Goal: Task Accomplishment & Management: Complete application form

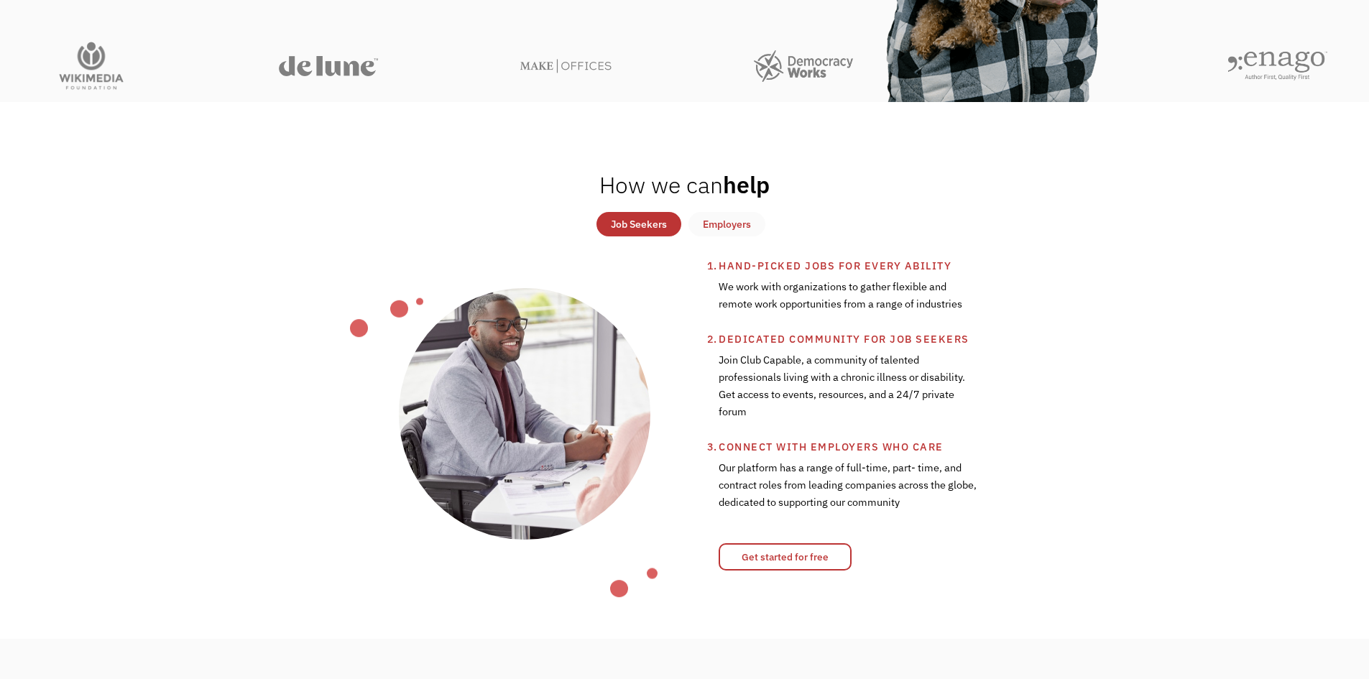
scroll to position [503, 0]
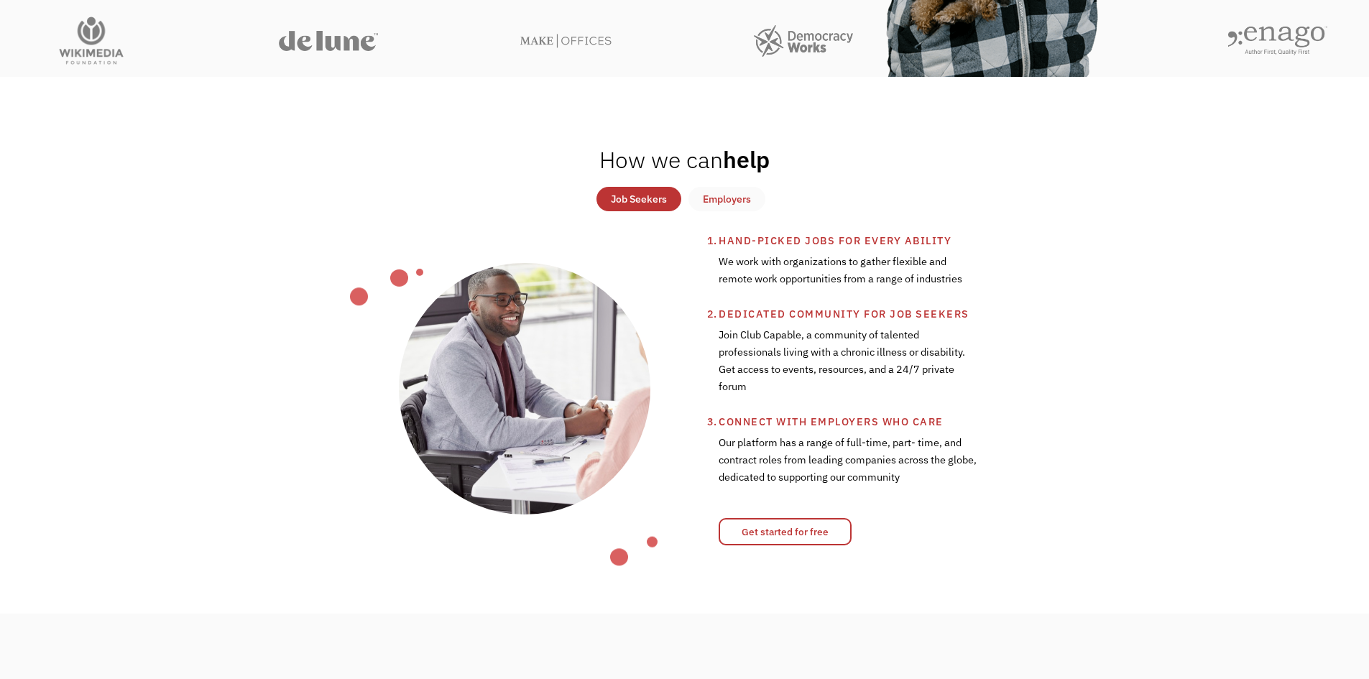
click at [739, 190] on link "Employers" at bounding box center [726, 199] width 77 height 24
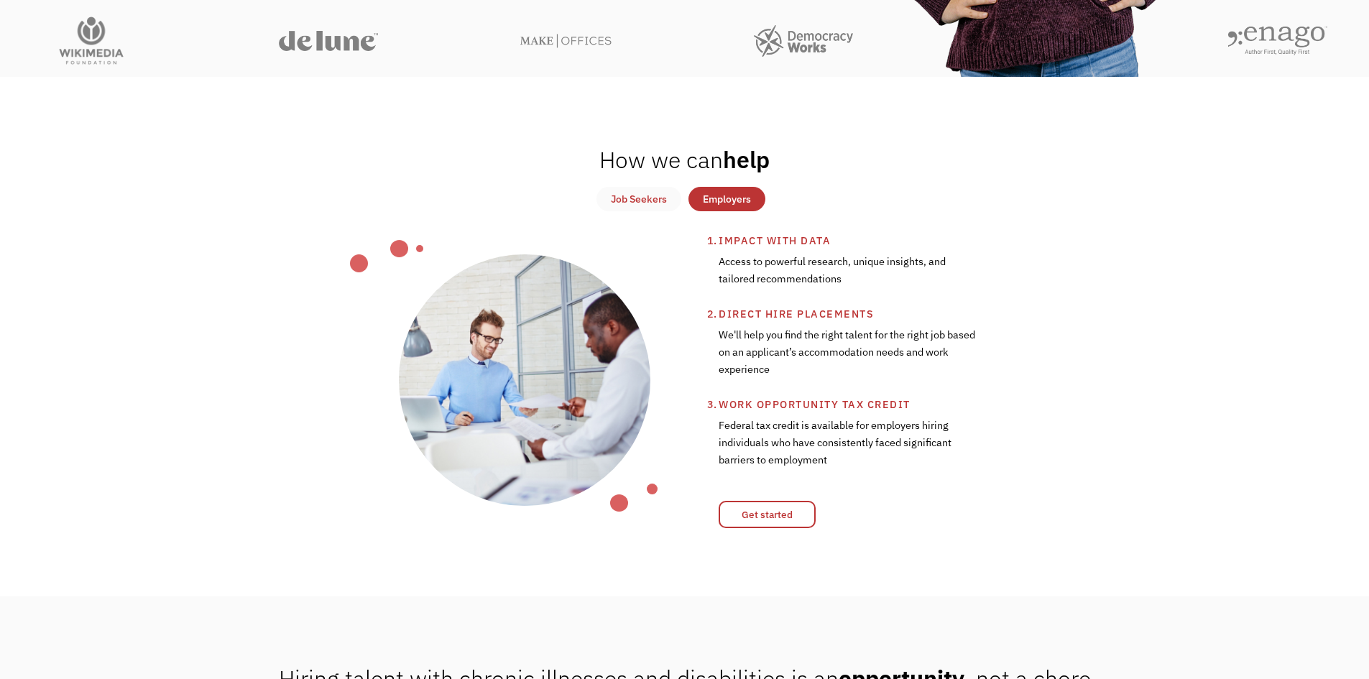
click at [637, 194] on div "Job Seekers" at bounding box center [639, 198] width 56 height 17
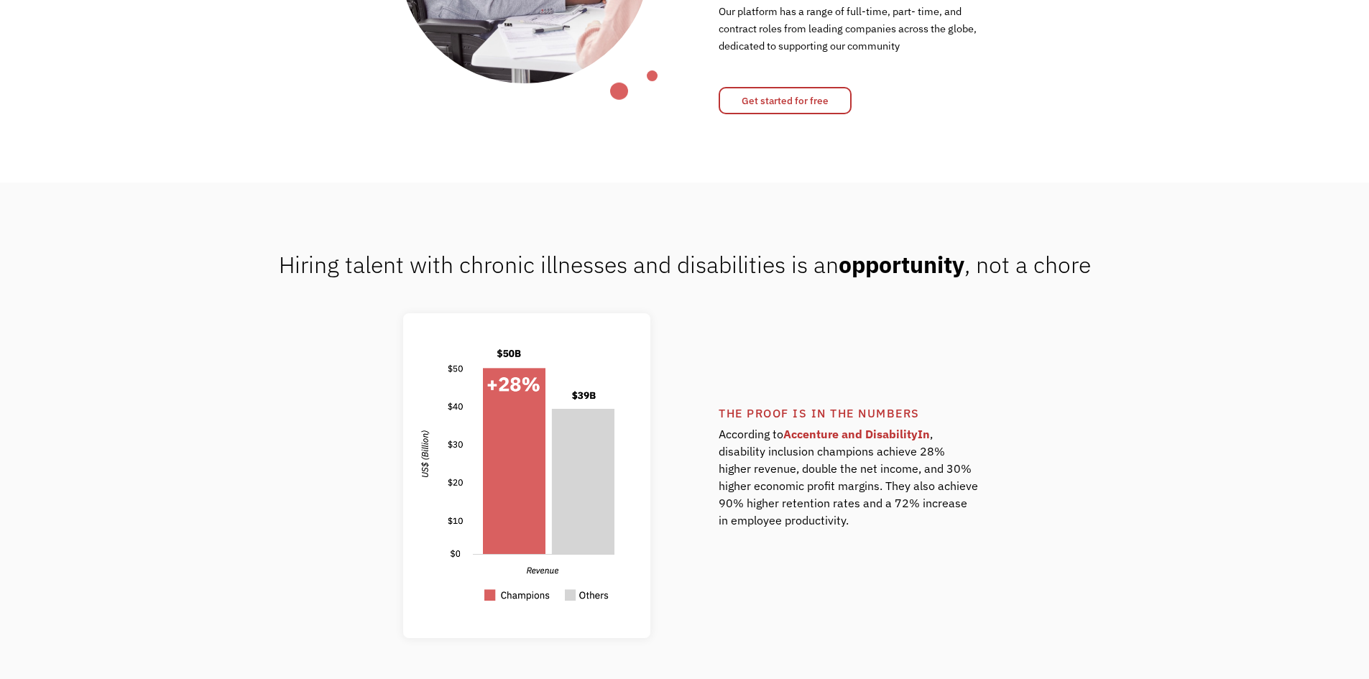
scroll to position [718, 0]
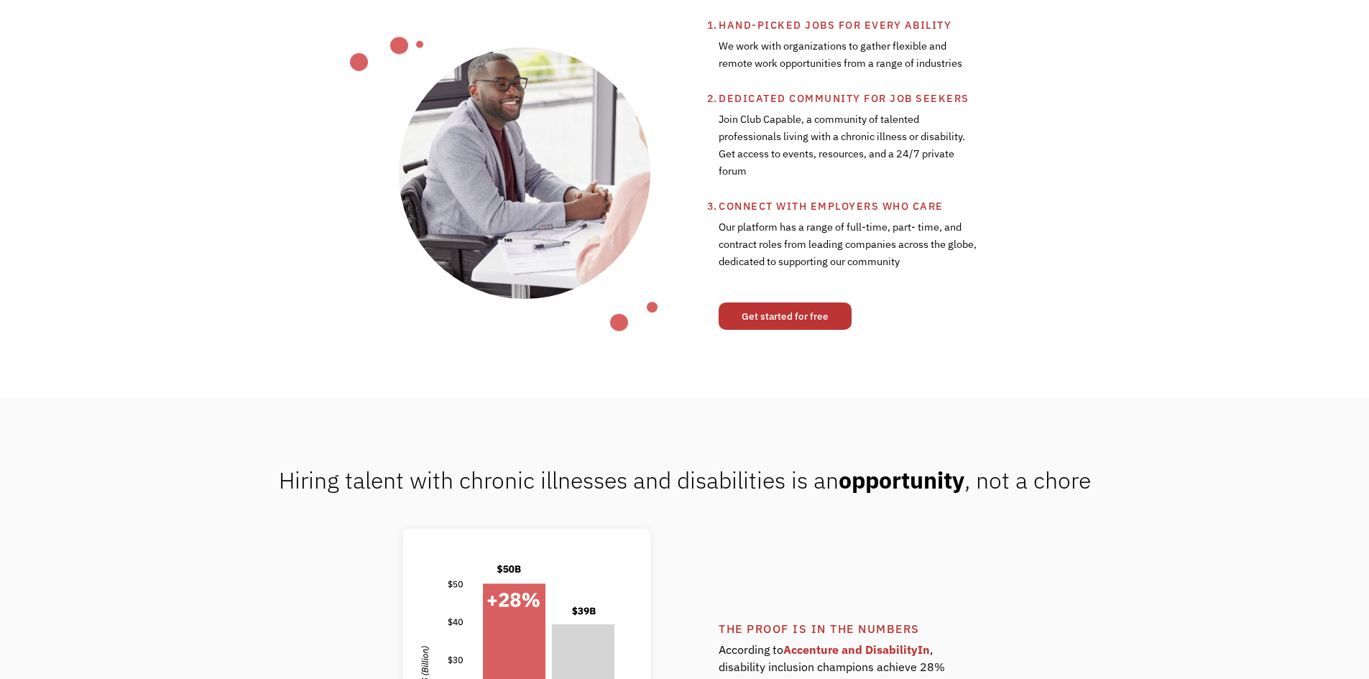
click at [781, 320] on link "Get started for free" at bounding box center [784, 315] width 133 height 27
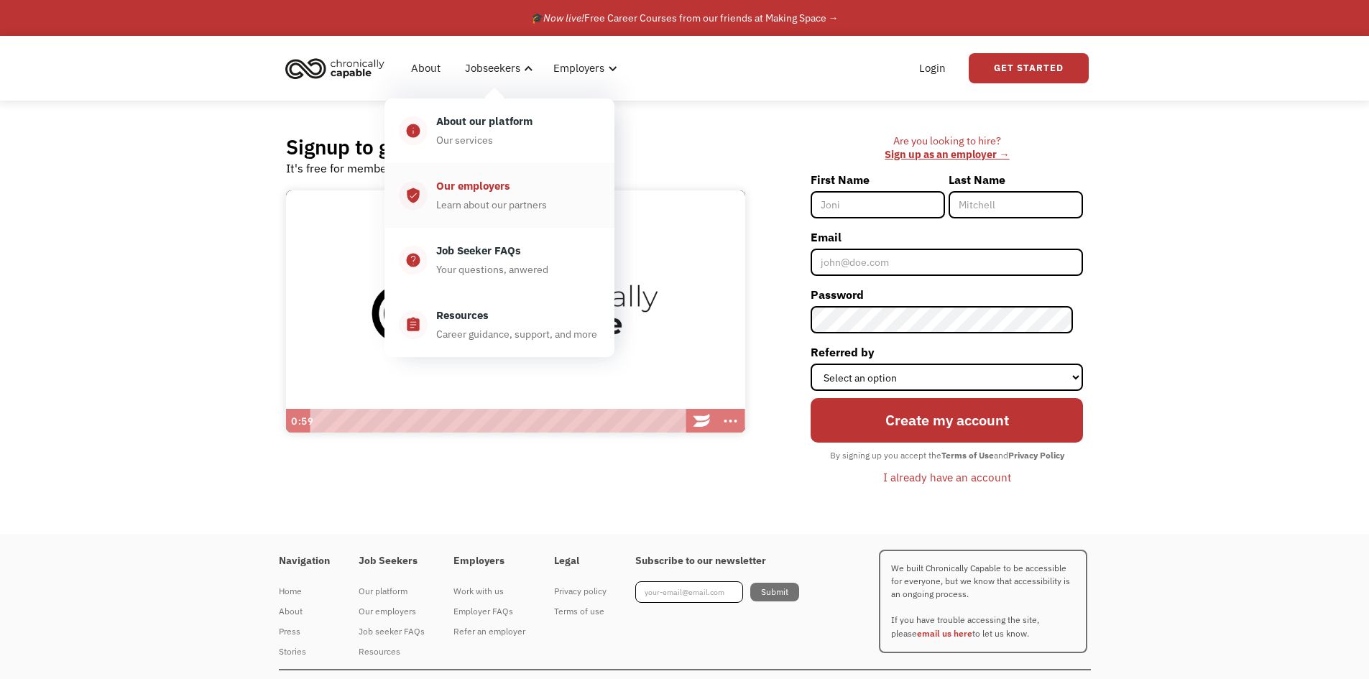
click at [500, 194] on div "Our employers" at bounding box center [473, 185] width 74 height 17
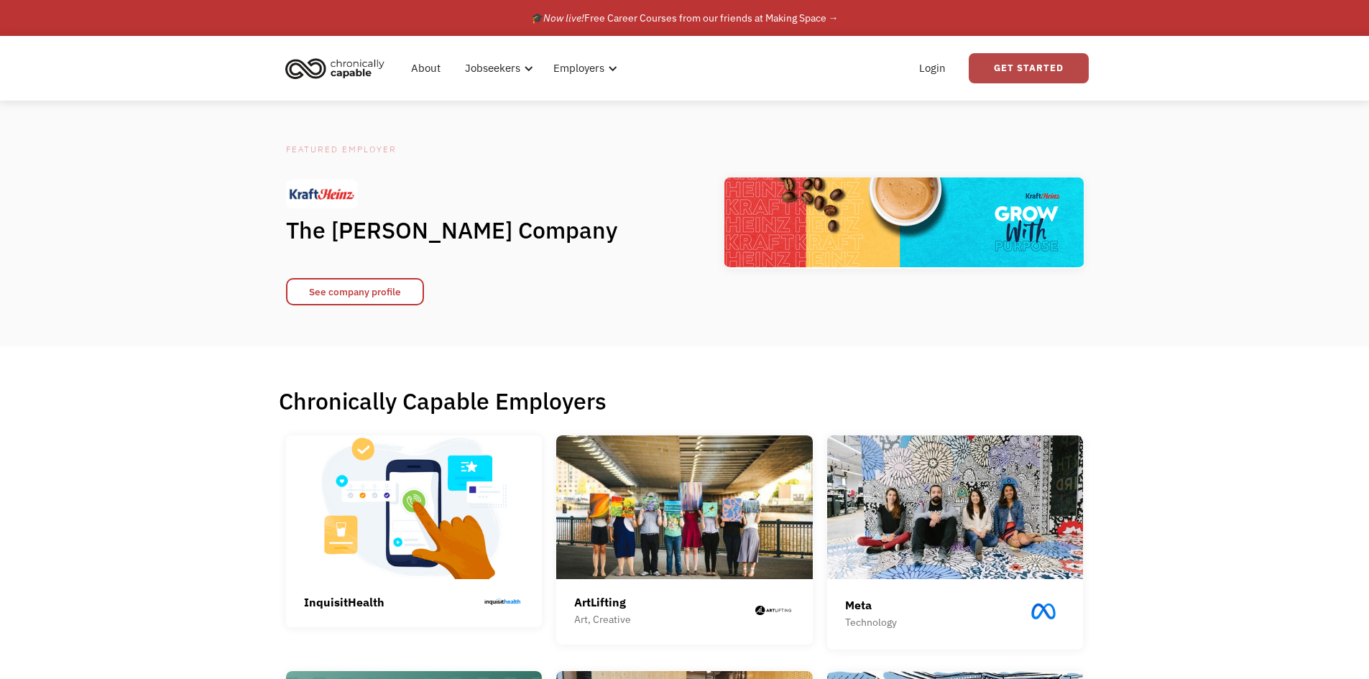
click at [1053, 76] on link "Get Started" at bounding box center [1028, 68] width 120 height 30
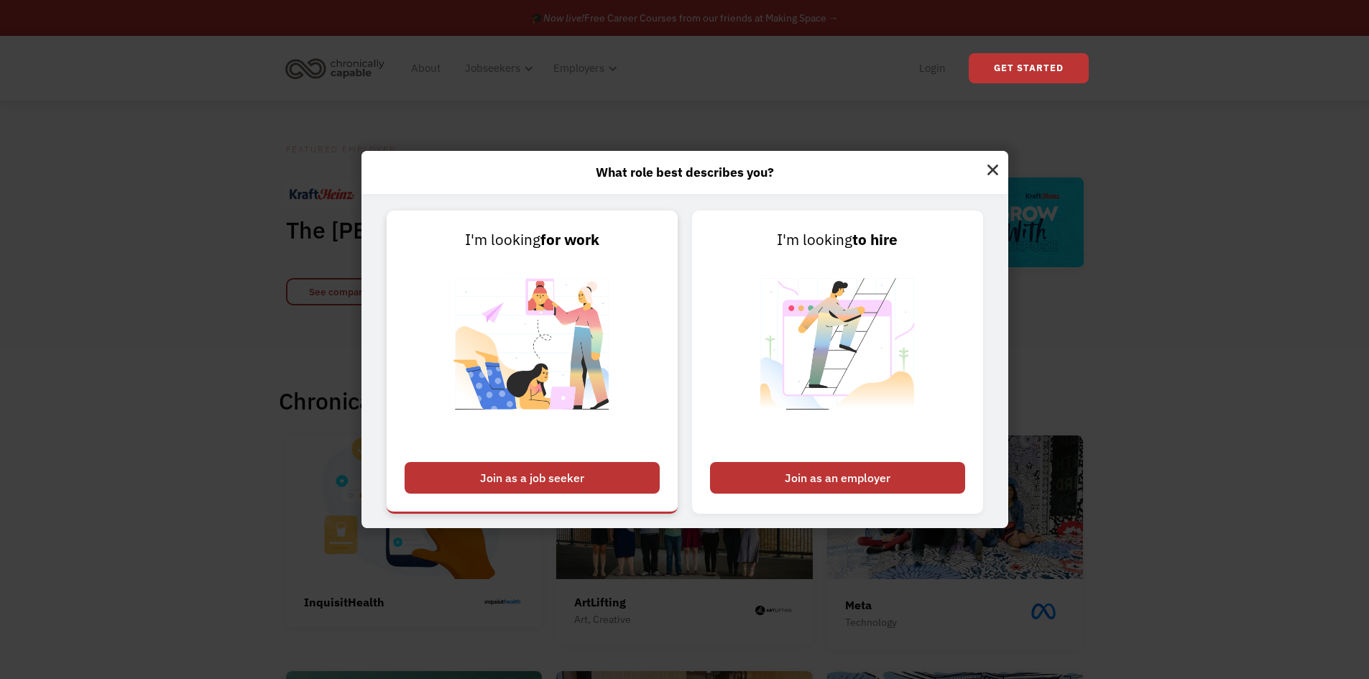
click at [563, 487] on div "Join as a job seeker" at bounding box center [531, 478] width 255 height 32
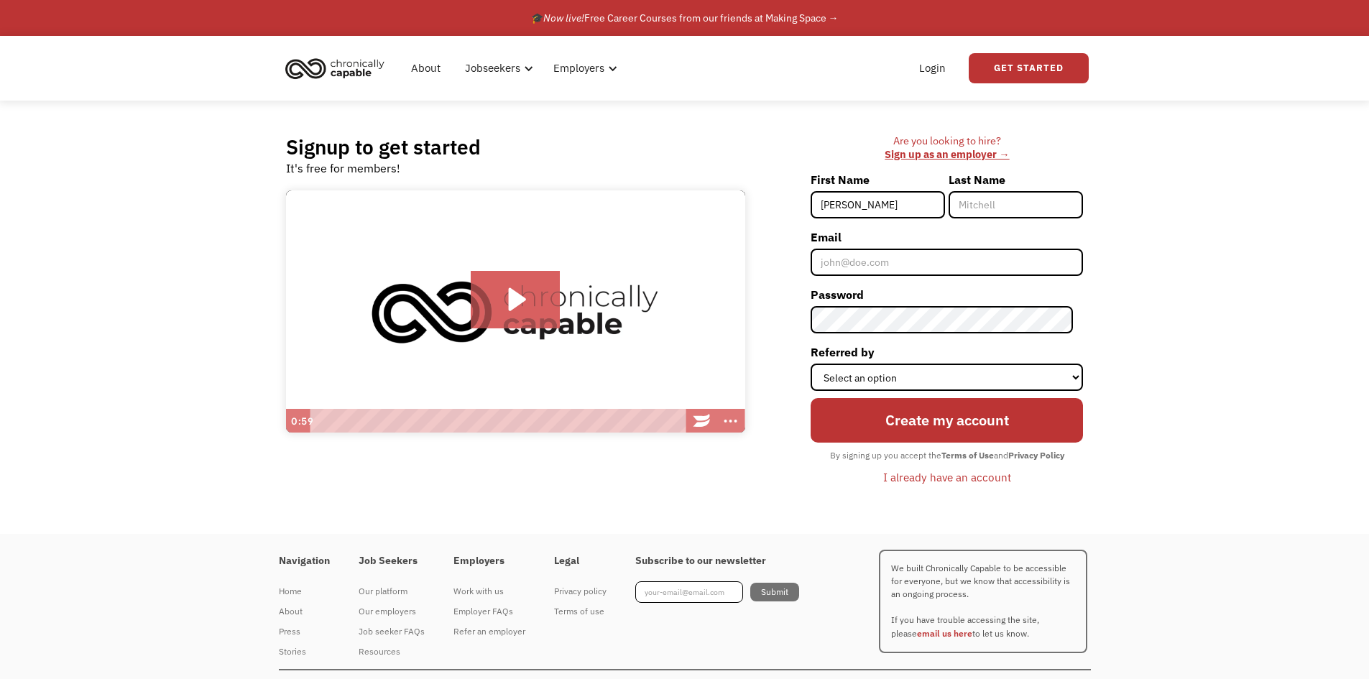
type input "Charles"
click at [991, 206] on input "Last Name" at bounding box center [1015, 204] width 134 height 27
type input "Padhaisky"
type input "[PERSON_NAME][EMAIL_ADDRESS][DOMAIN_NAME]"
click at [1203, 324] on div "Signup to get started It's free for members! Click for sound @keyframes VOLUME_…" at bounding box center [684, 317] width 1369 height 433
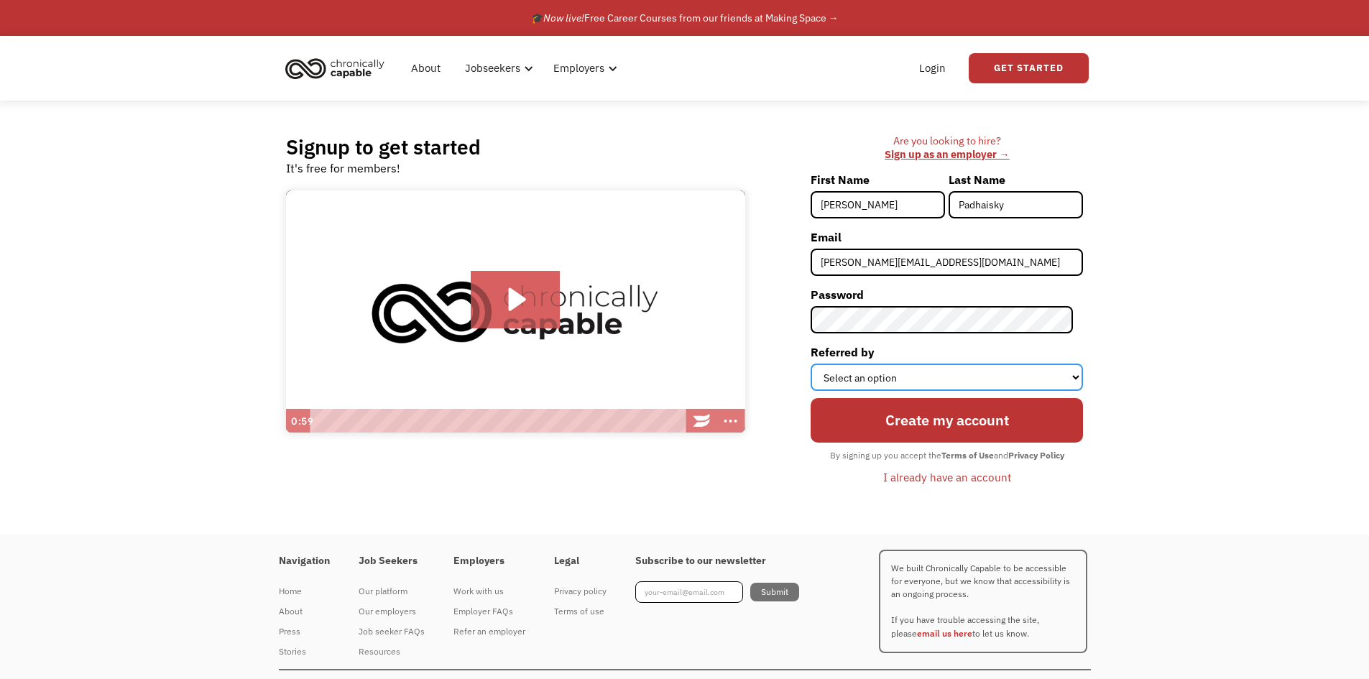
click at [930, 376] on select "Select an option Instagram Facebook Twitter Search Engine News Article Word of …" at bounding box center [946, 377] width 272 height 27
select select "Other"
click at [820, 364] on select "Select an option Instagram Facebook Twitter Search Engine News Article Word of …" at bounding box center [946, 377] width 272 height 27
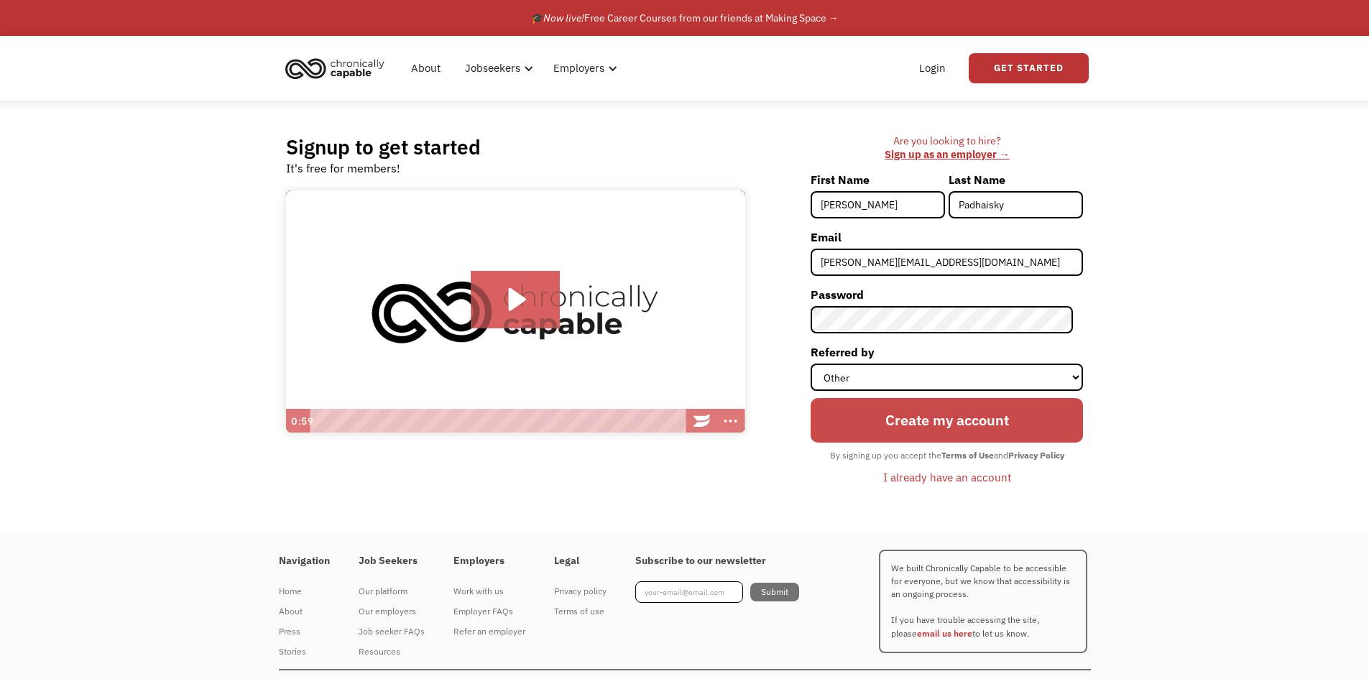
click at [948, 433] on input "Create my account" at bounding box center [946, 420] width 272 height 45
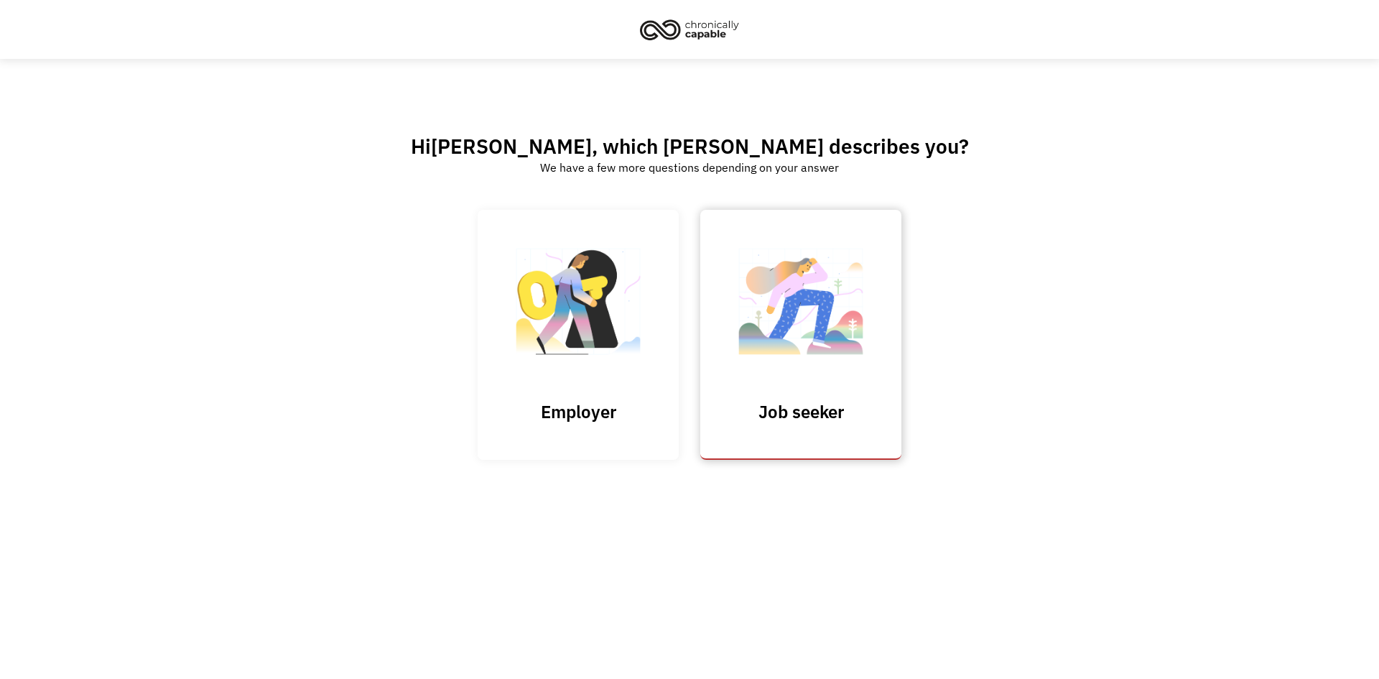
click at [818, 324] on img at bounding box center [801, 309] width 144 height 140
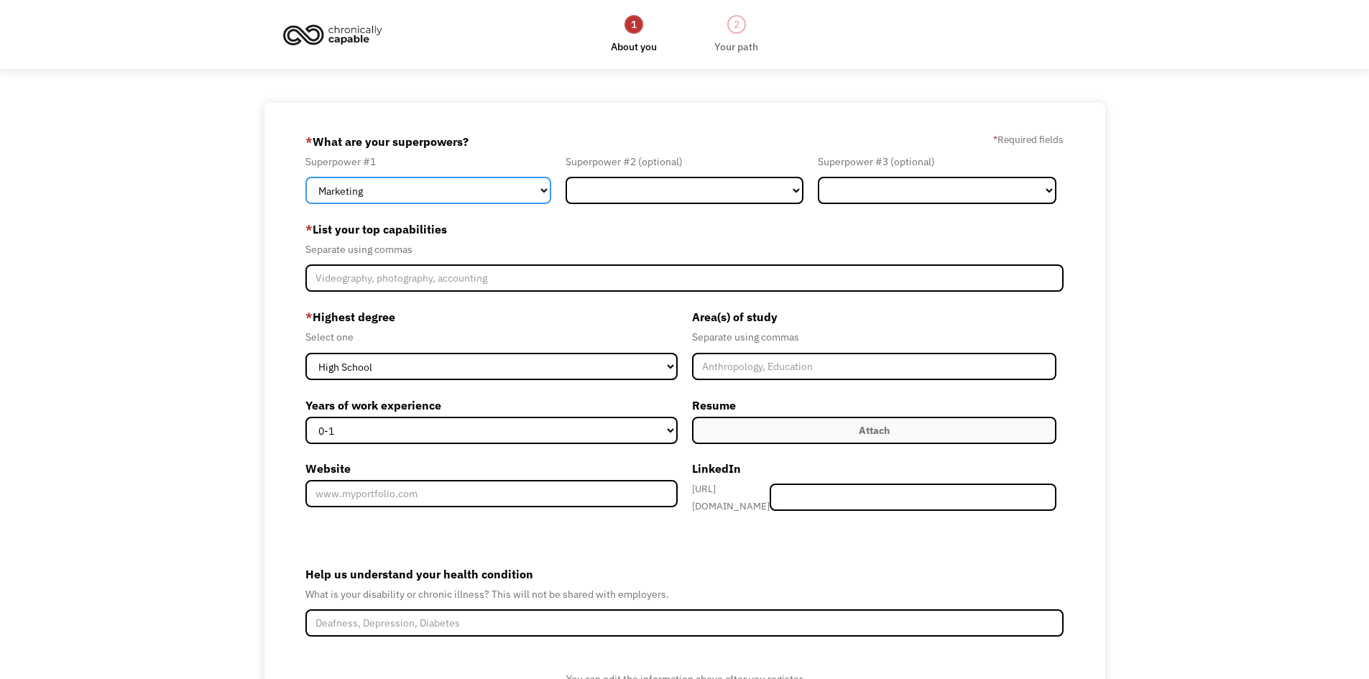
click at [537, 190] on select "Marketing Human Resources Finance Technology Operations Sales Industrial & Manu…" at bounding box center [428, 190] width 246 height 27
click at [305, 177] on select "Marketing Human Resources Finance Technology Operations Sales Industrial & Manu…" at bounding box center [428, 190] width 246 height 27
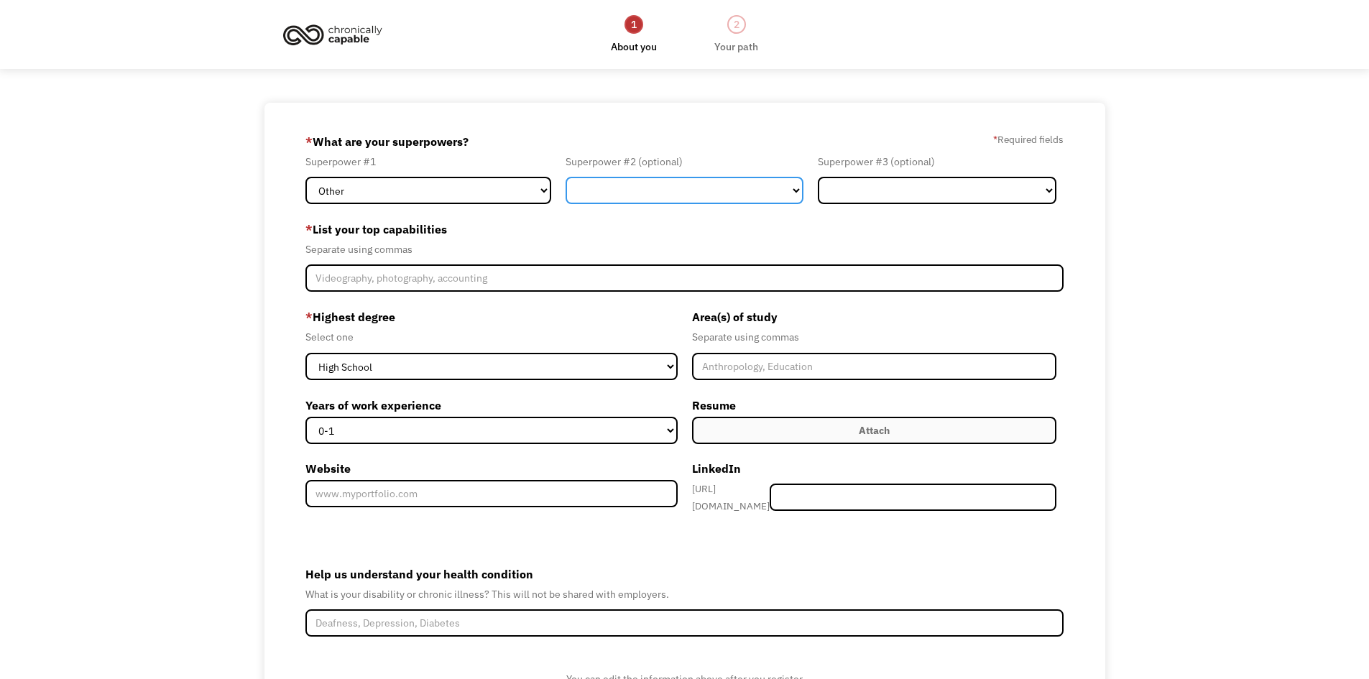
click at [689, 199] on select "Marketing Human Resources Finance Technology Operations Sales Industrial & Manu…" at bounding box center [684, 190] width 239 height 27
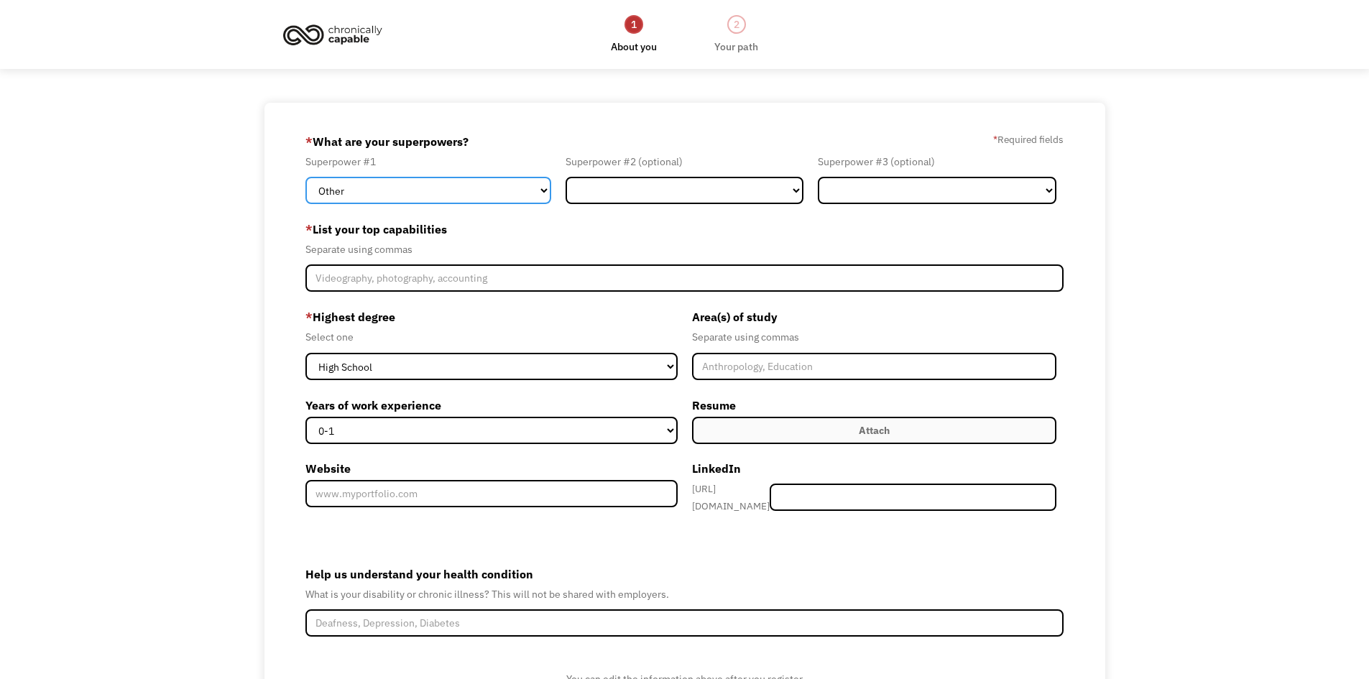
click at [430, 191] on select "Marketing Human Resources Finance Technology Operations Sales Industrial & Manu…" at bounding box center [428, 190] width 246 height 27
select select "Operations"
click at [305, 177] on select "Marketing Human Resources Finance Technology Operations Sales Industrial & Manu…" at bounding box center [428, 190] width 246 height 27
click at [698, 176] on div "Superpower #2 (optional) Marketing Human Resources Finance Technology Operation…" at bounding box center [684, 178] width 253 height 51
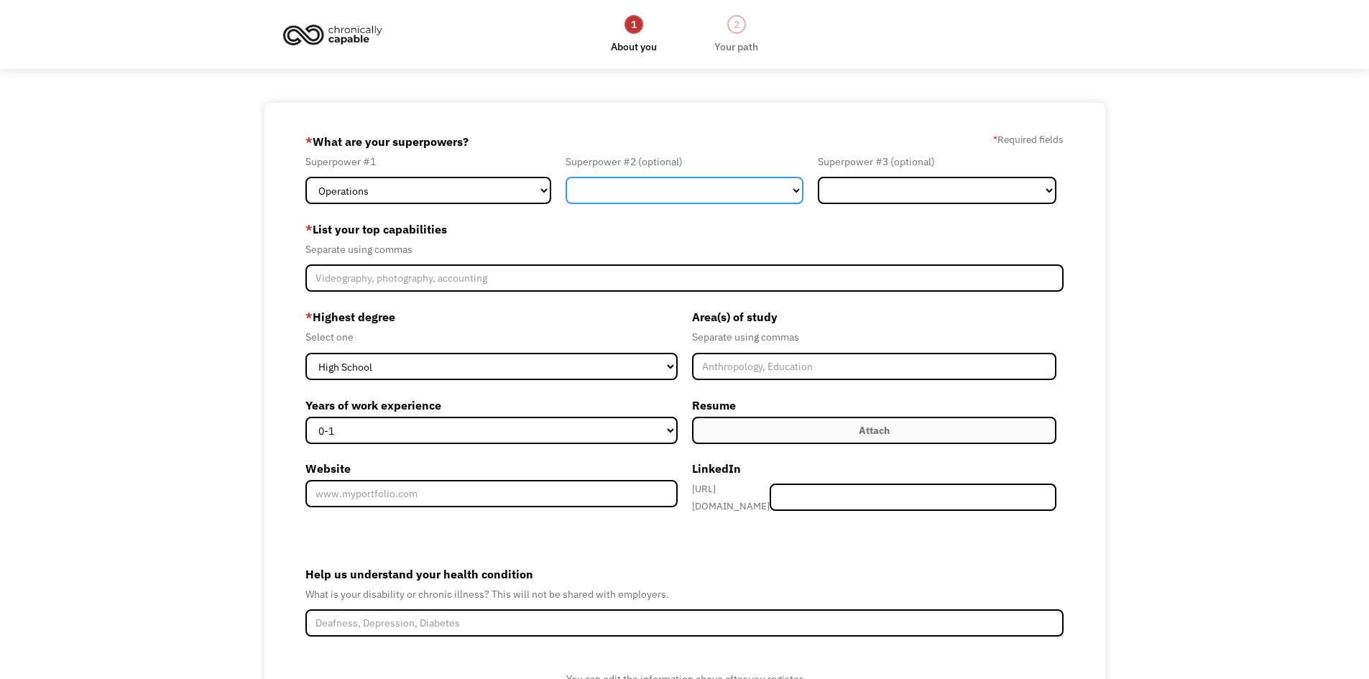
click at [698, 181] on select "Marketing Human Resources Finance Technology Operations Sales Industrial & Manu…" at bounding box center [684, 190] width 239 height 27
select select "Design"
click at [565, 177] on select "Marketing Human Resources Finance Technology Operations Sales Industrial & Manu…" at bounding box center [684, 190] width 239 height 27
click at [917, 175] on div "Superpower #3 (optional) Marketing Human Resources Finance Technology Operation…" at bounding box center [936, 178] width 253 height 51
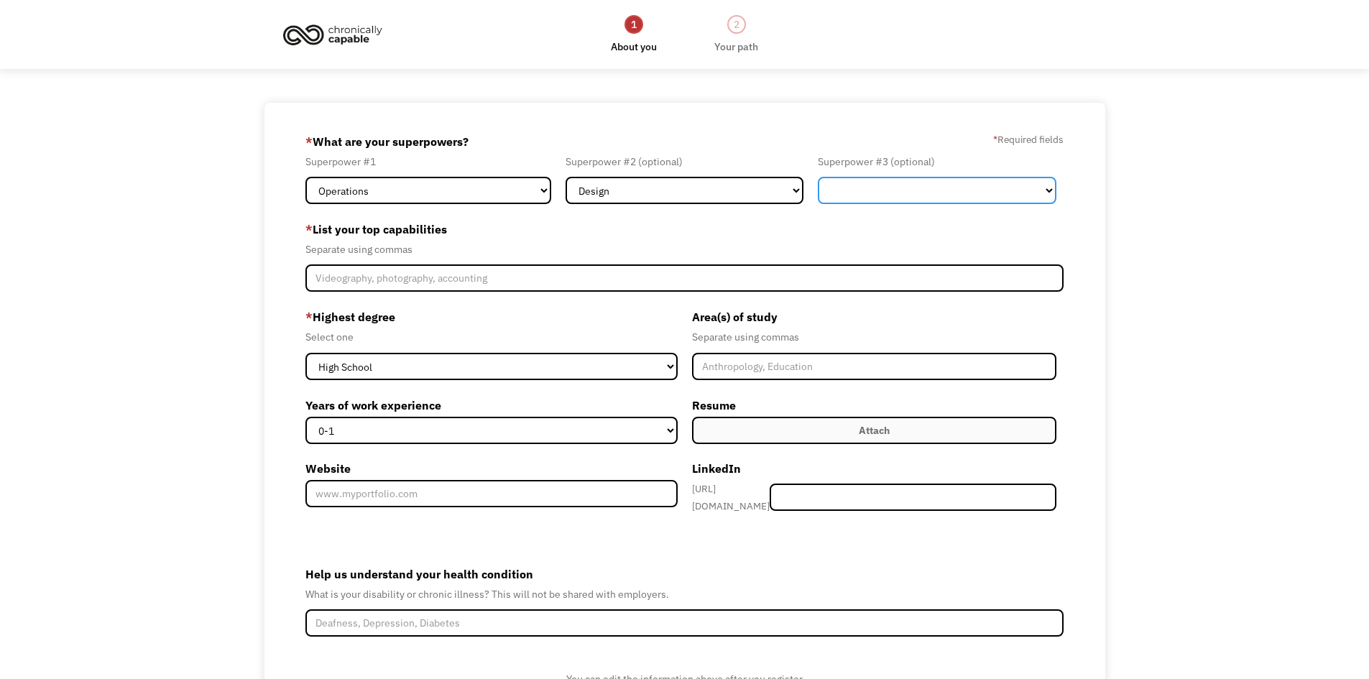
click at [920, 183] on select "Marketing Human Resources Finance Technology Operations Sales Industrial & Manu…" at bounding box center [937, 190] width 239 height 27
select select "Customer Service"
click at [818, 177] on select "Marketing Human Resources Finance Technology Operations Sales Industrial & Manu…" at bounding box center [937, 190] width 239 height 27
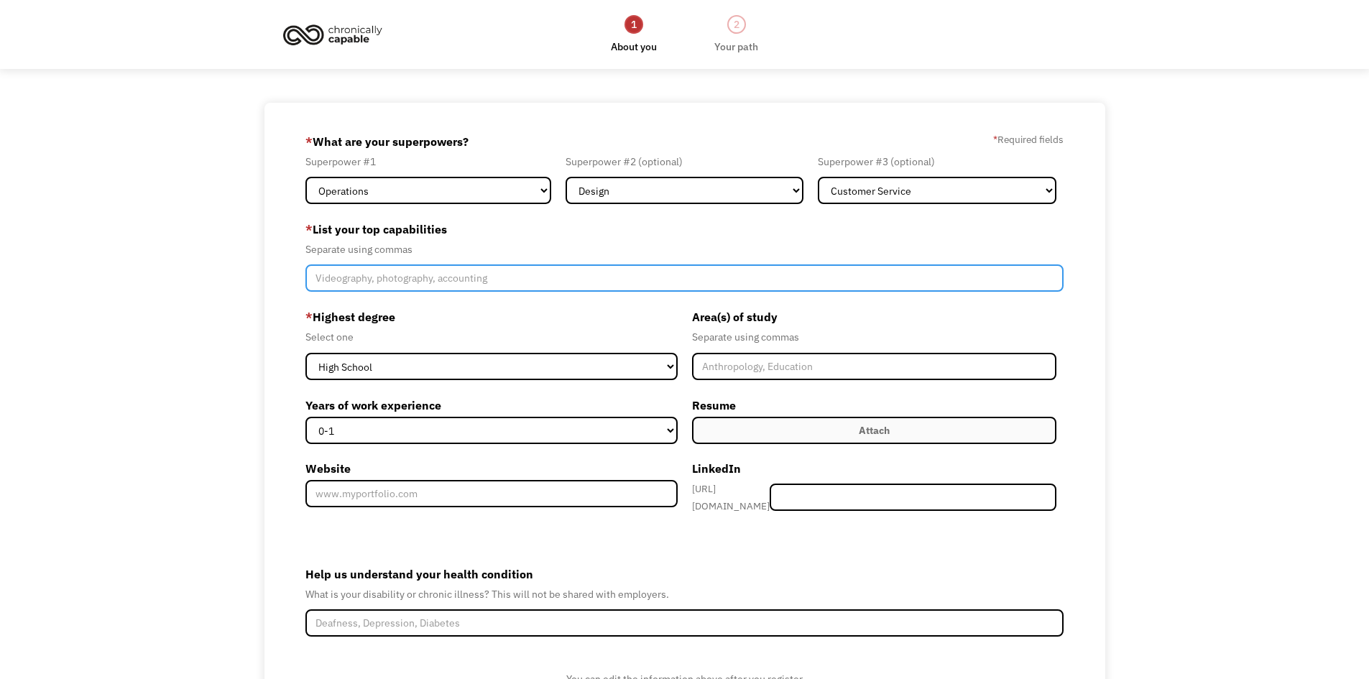
click at [441, 279] on input "Member-Create-Step1" at bounding box center [684, 277] width 759 height 27
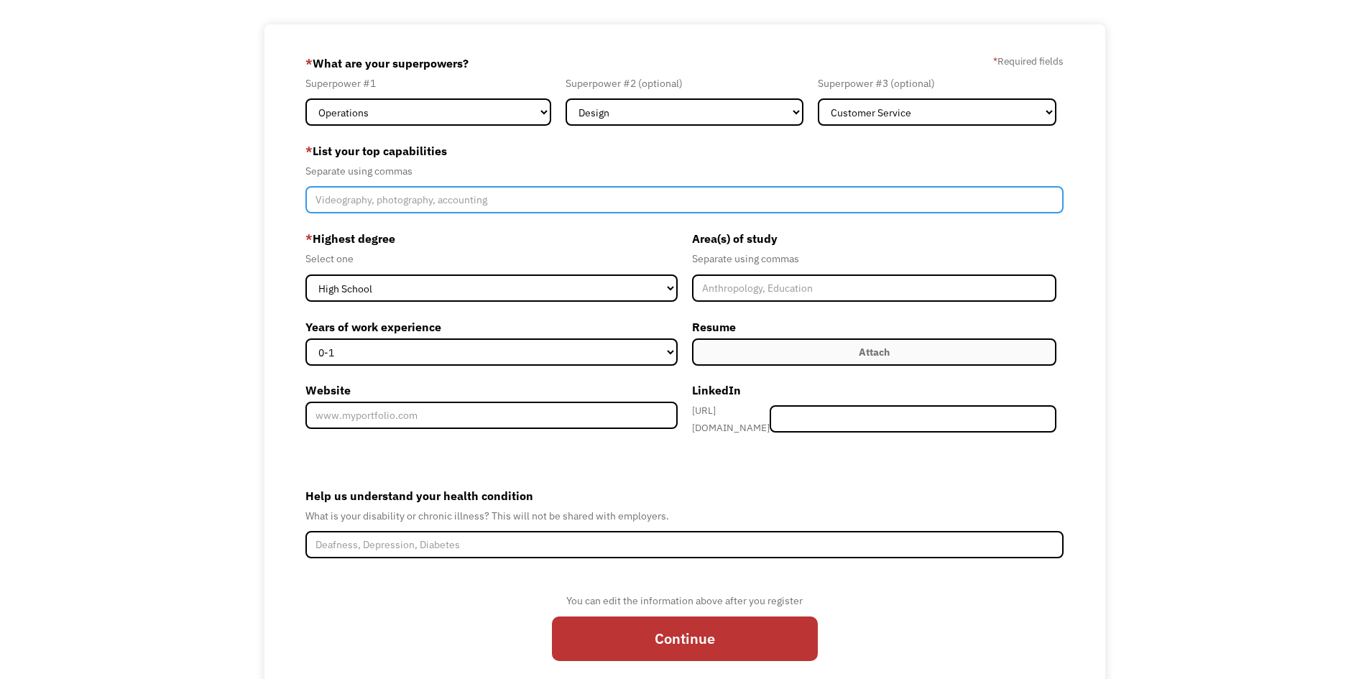
scroll to position [55, 0]
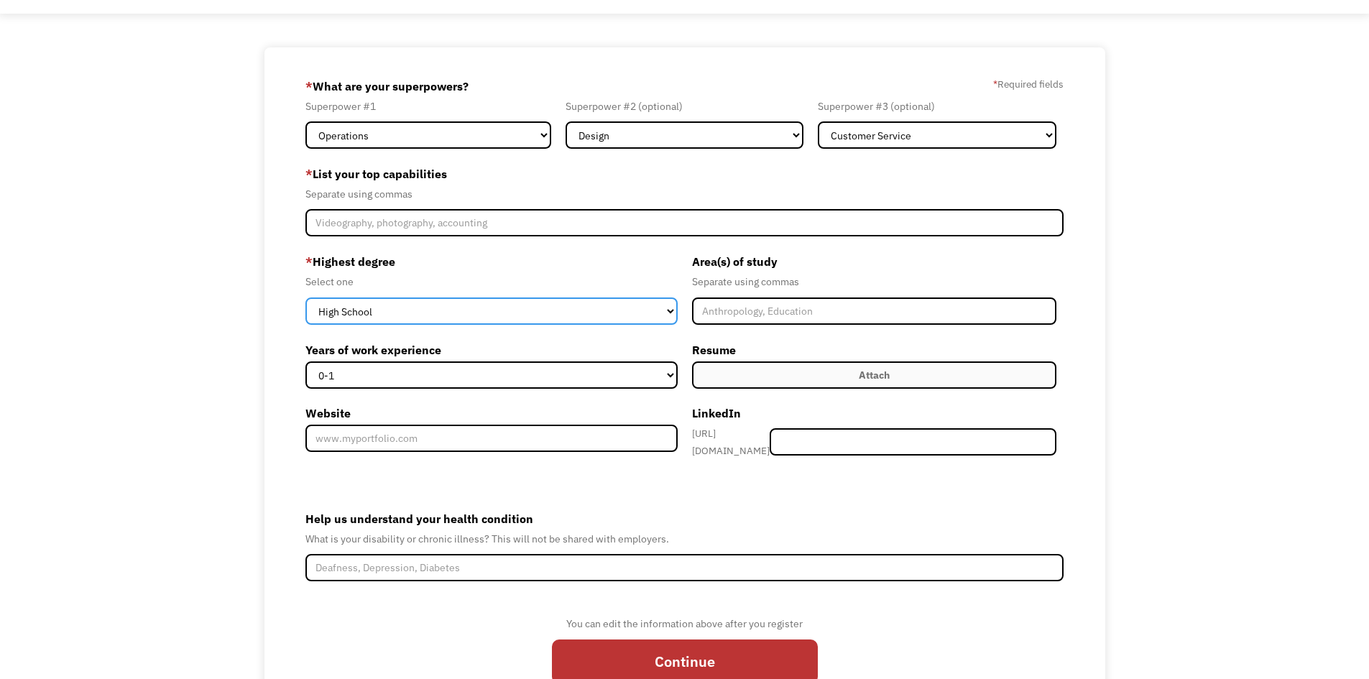
click at [550, 301] on select "High School Associates Bachelors Master's PhD" at bounding box center [491, 310] width 372 height 27
select select "associates"
click at [305, 297] on select "High School Associates Bachelors Master's PhD" at bounding box center [491, 310] width 372 height 27
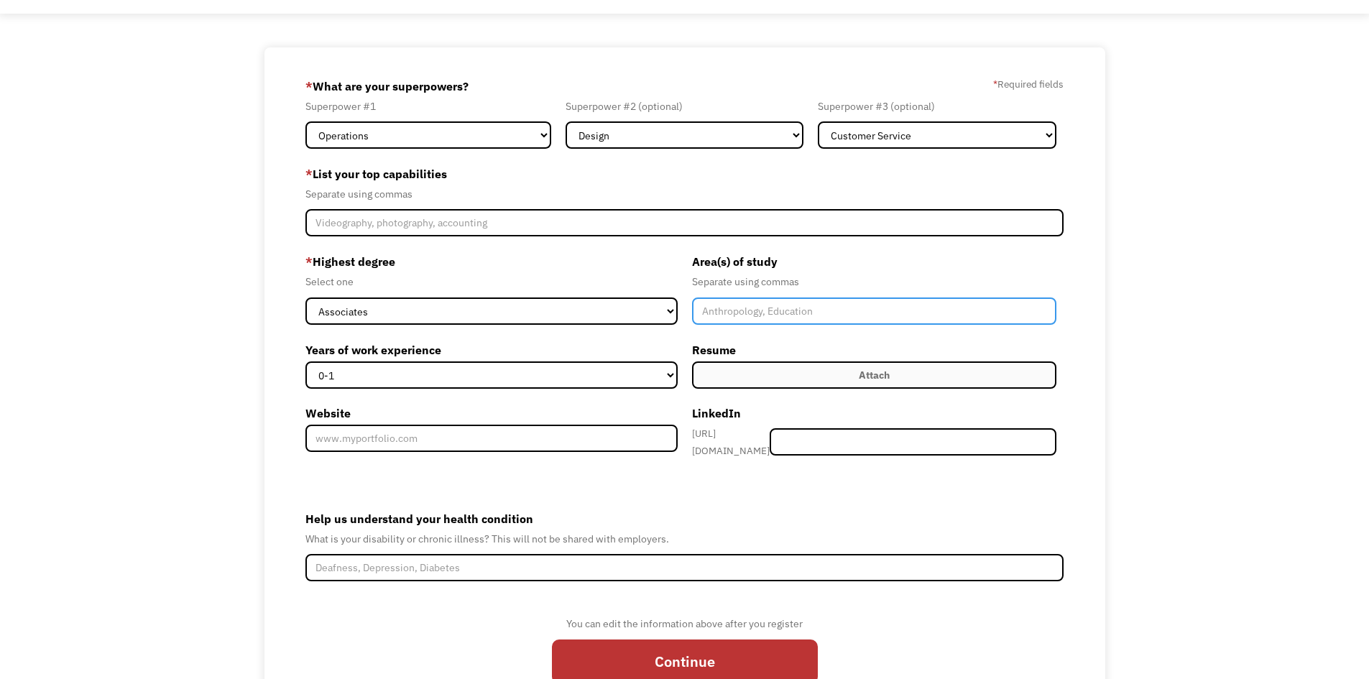
click at [809, 309] on input "Member-Create-Step1" at bounding box center [874, 310] width 365 height 27
type input "Business Management"
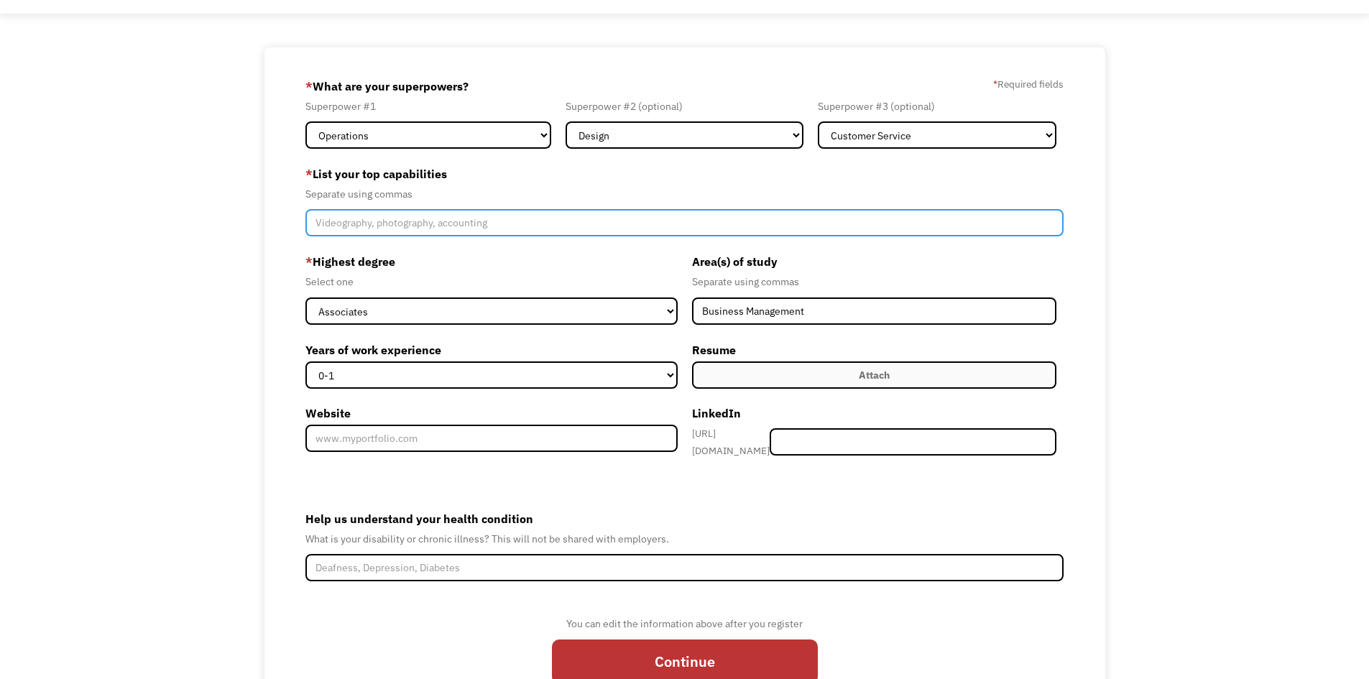
click at [473, 226] on input "Member-Create-Step1" at bounding box center [684, 222] width 759 height 27
type input "Fundraising, grant writing, customer service."
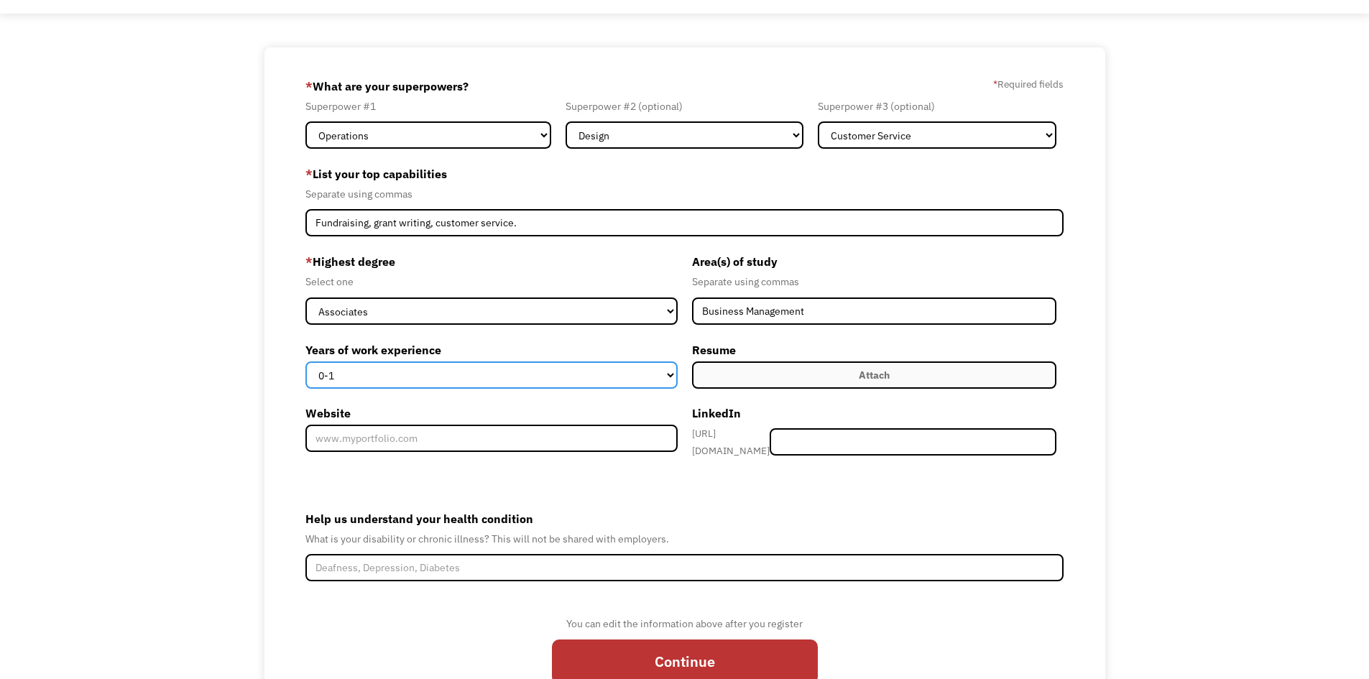
click at [569, 382] on select "0-1 2-4 5-10 11-15 15+" at bounding box center [491, 374] width 372 height 27
select select "11-15"
click at [305, 361] on select "0-1 2-4 5-10 11-15 15+" at bounding box center [491, 374] width 372 height 27
click at [837, 374] on label "Attach" at bounding box center [874, 374] width 365 height 27
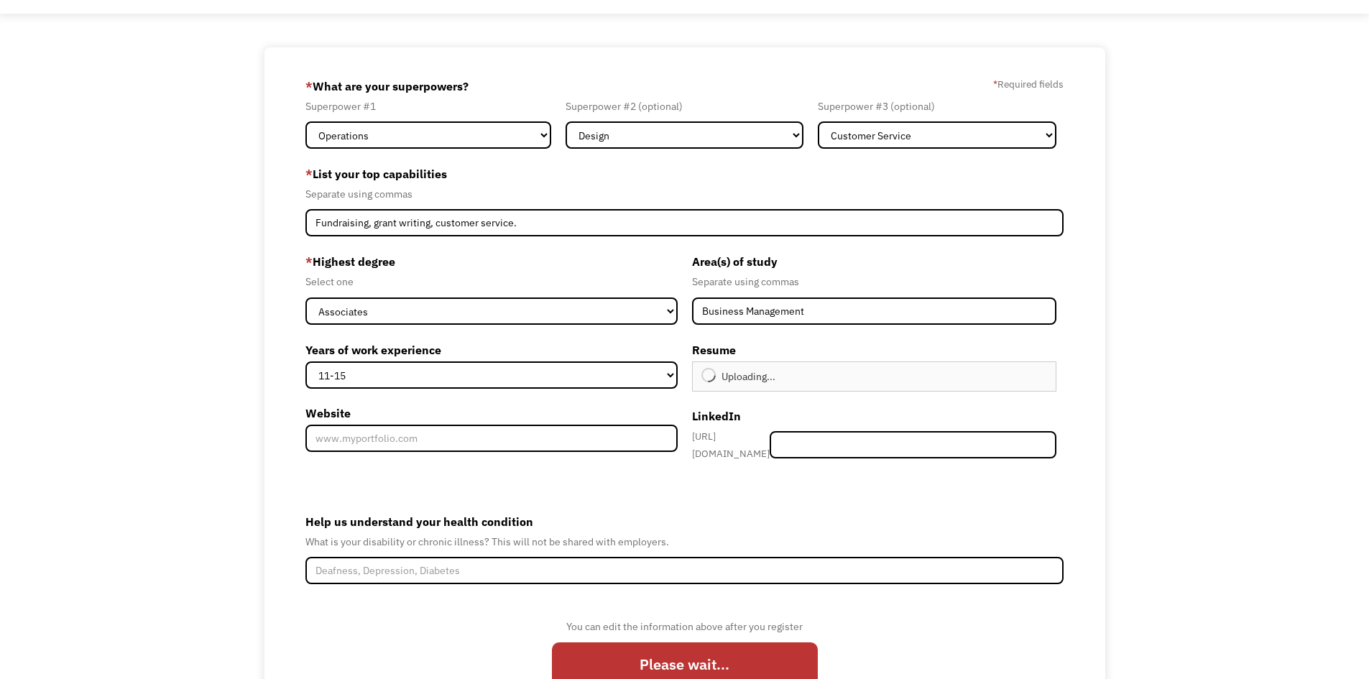
type input "Continue"
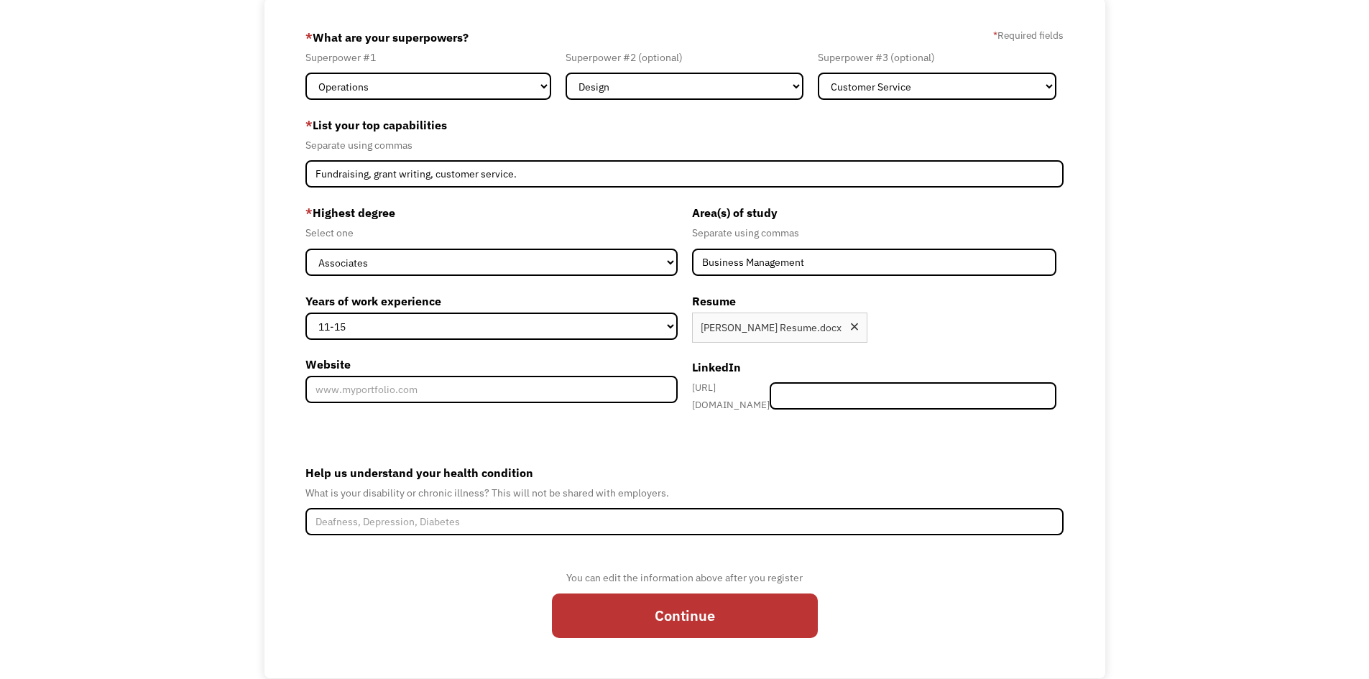
scroll to position [127, 0]
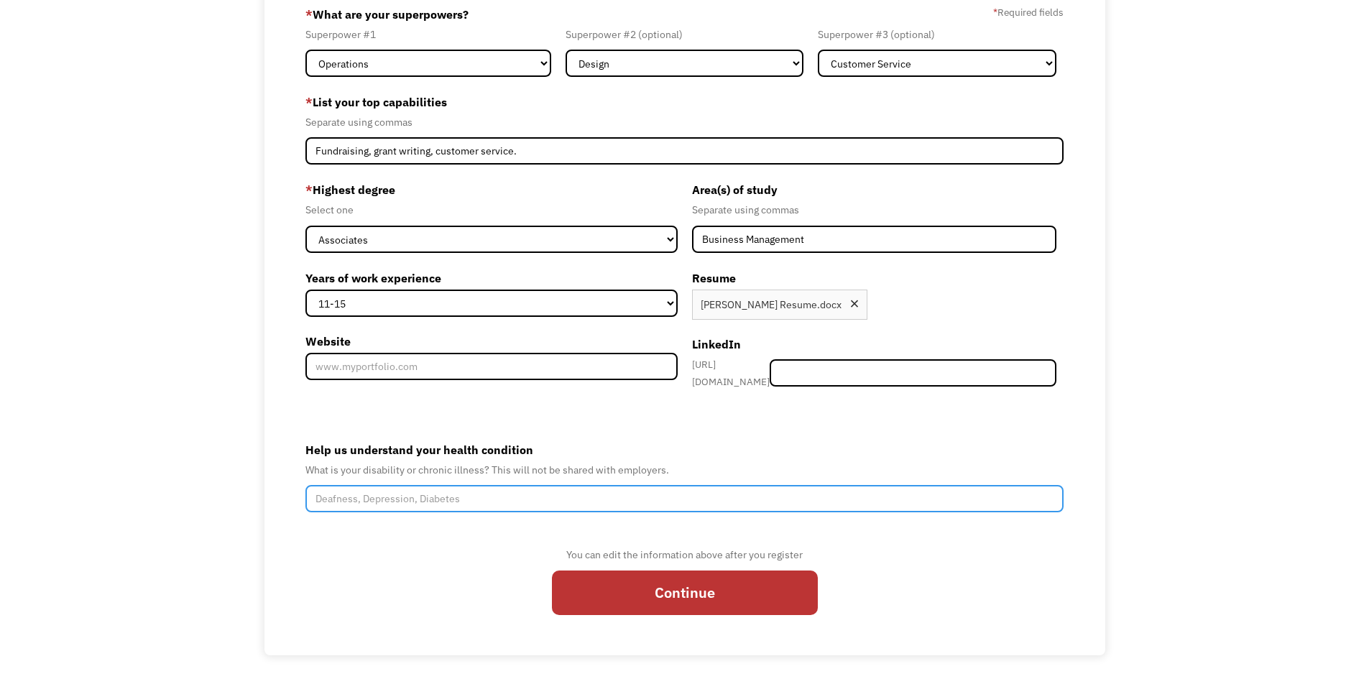
click at [437, 496] on input "Help us understand your health condition" at bounding box center [684, 498] width 759 height 27
click at [468, 497] on input "Help us understand your health condition" at bounding box center [684, 498] width 759 height 27
type input "D"
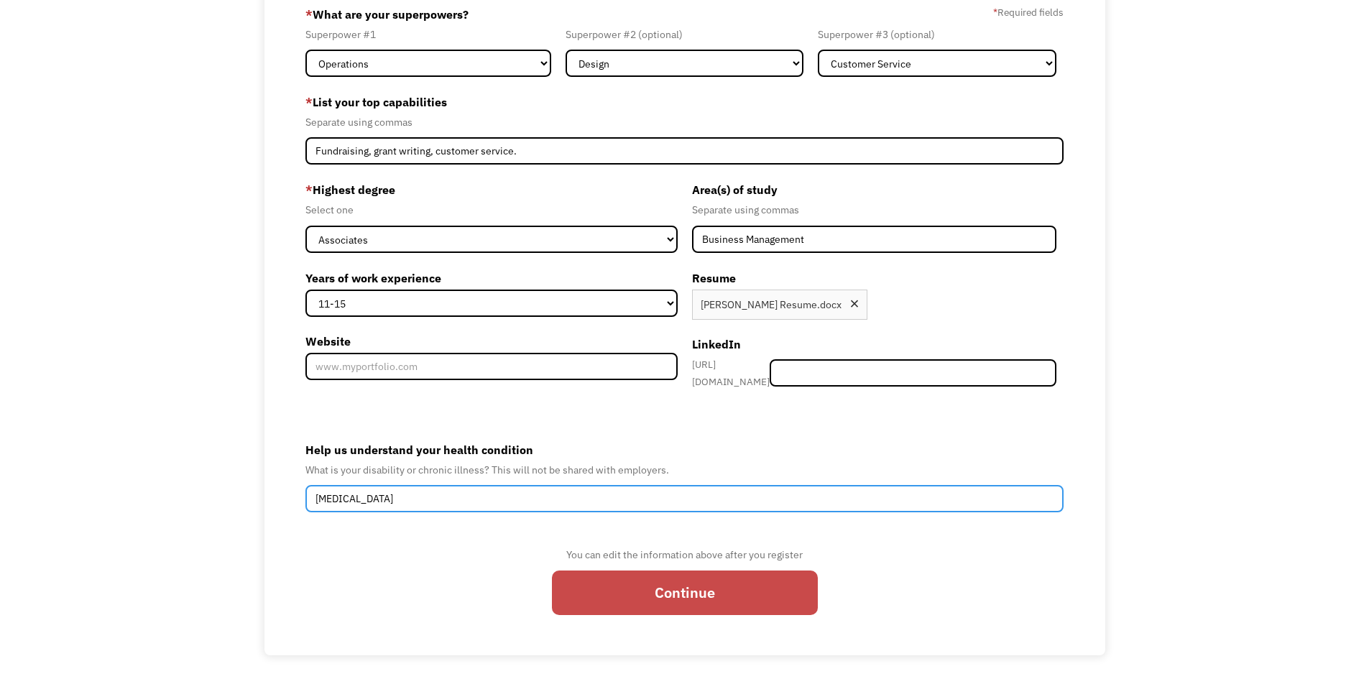
type input "ADHD"
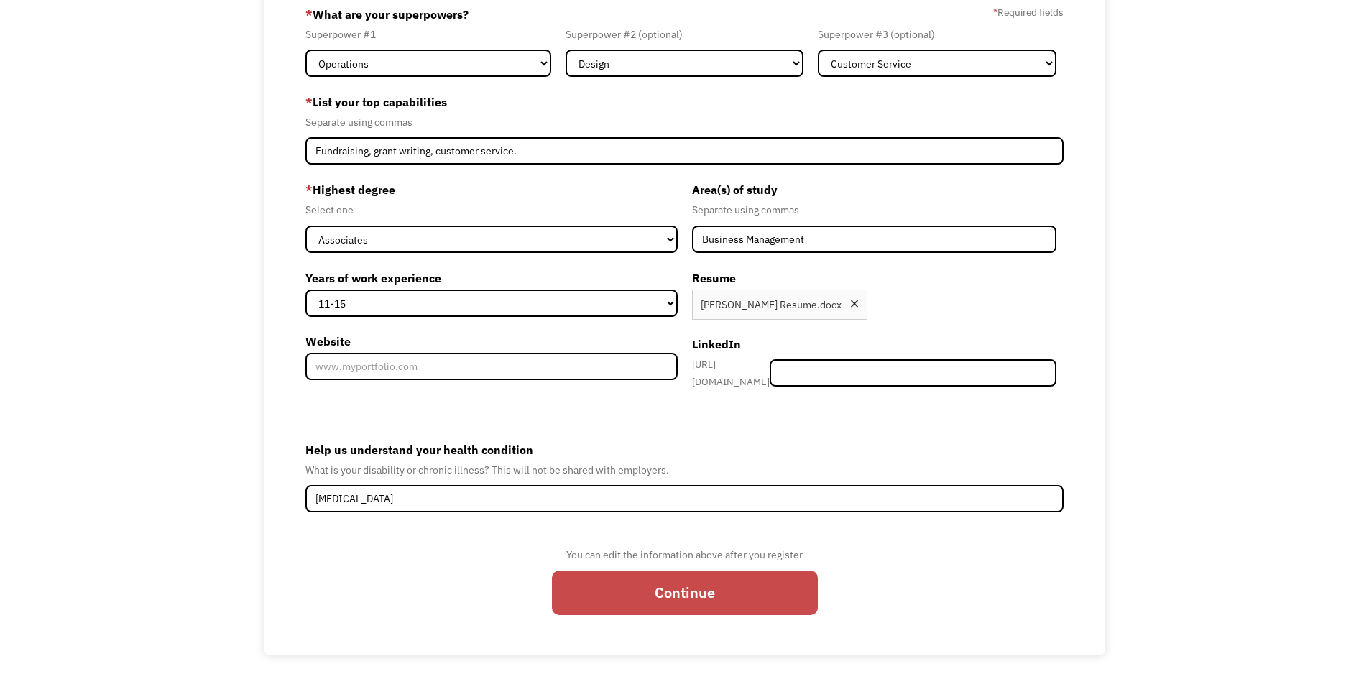
click at [718, 588] on input "Continue" at bounding box center [685, 592] width 266 height 45
type input "Please wait..."
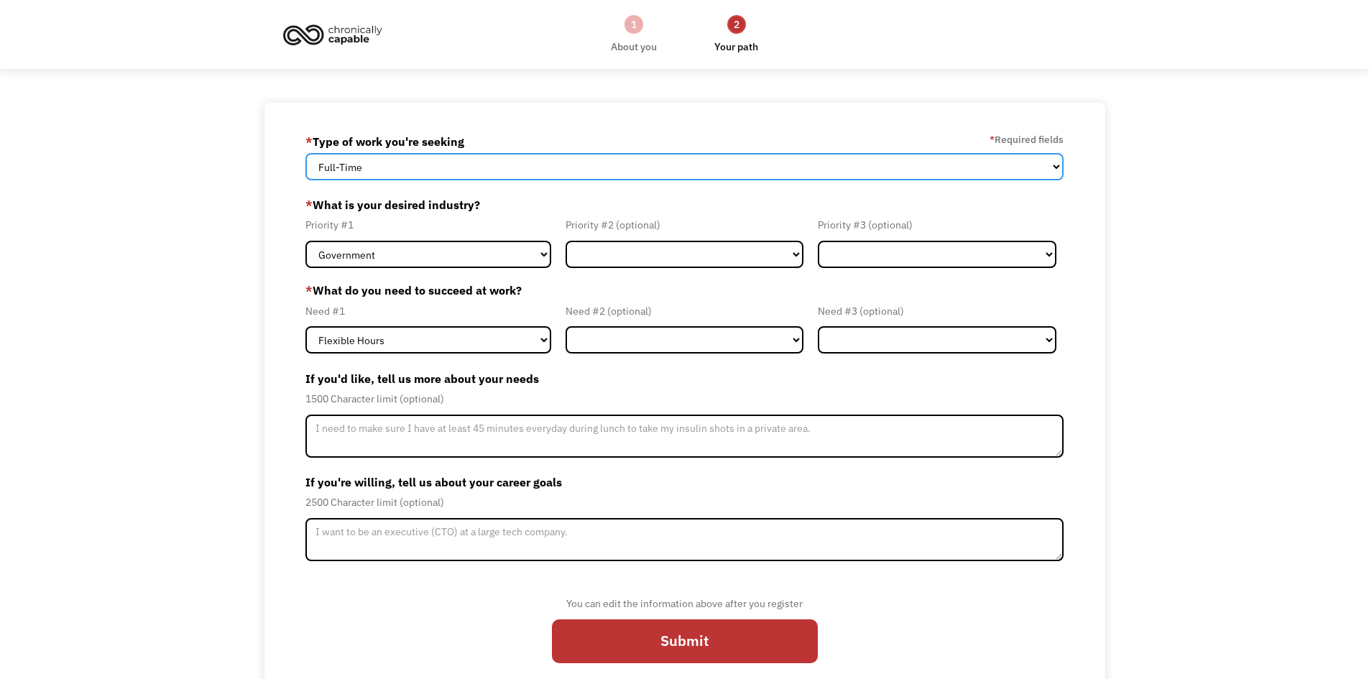
click at [435, 165] on select "Full-Time Part-Time Both Full-Time and Part-Time" at bounding box center [684, 166] width 759 height 27
select select "Both Full-Time and Part-Time"
click at [305, 153] on select "Full-Time Part-Time Both Full-Time and Part-Time" at bounding box center [684, 166] width 759 height 27
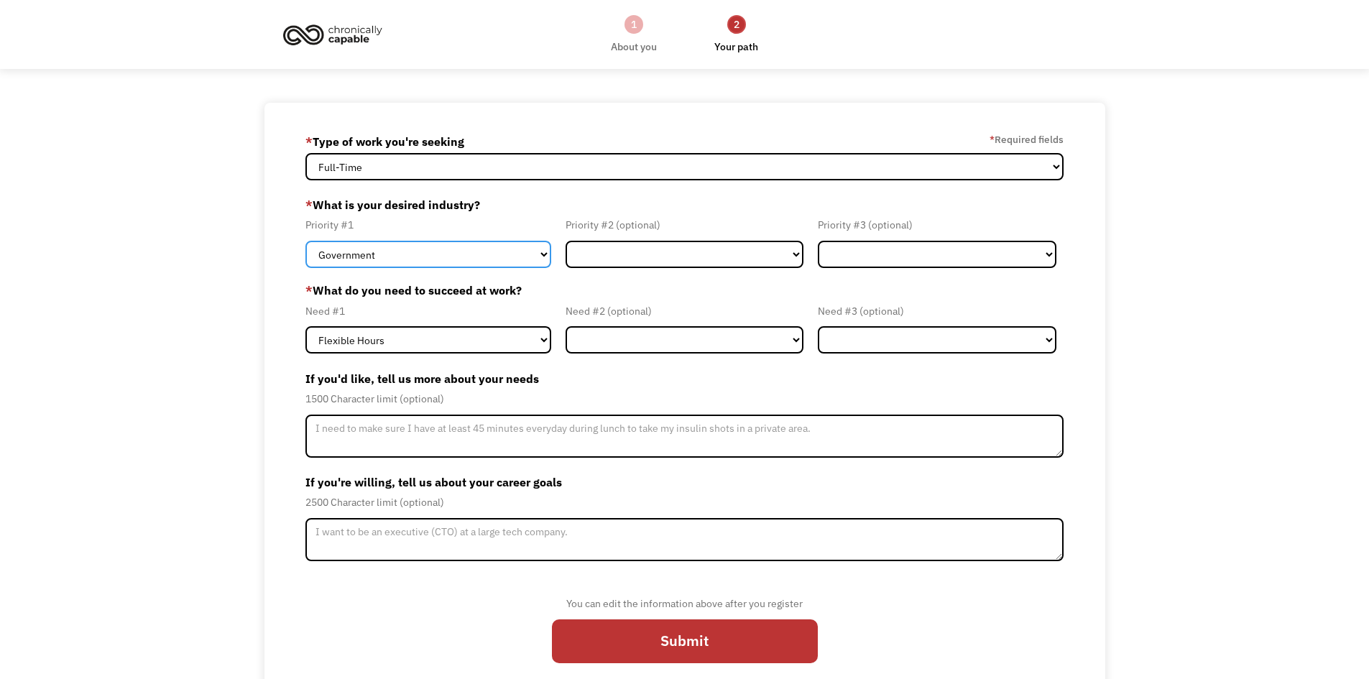
click at [433, 250] on select "Government Finance & Insurance Health & Social Care Tech & Engineering Creative…" at bounding box center [428, 254] width 246 height 27
select select "Administrative"
click at [305, 241] on select "Government Finance & Insurance Health & Social Care Tech & Engineering Creative…" at bounding box center [428, 254] width 246 height 27
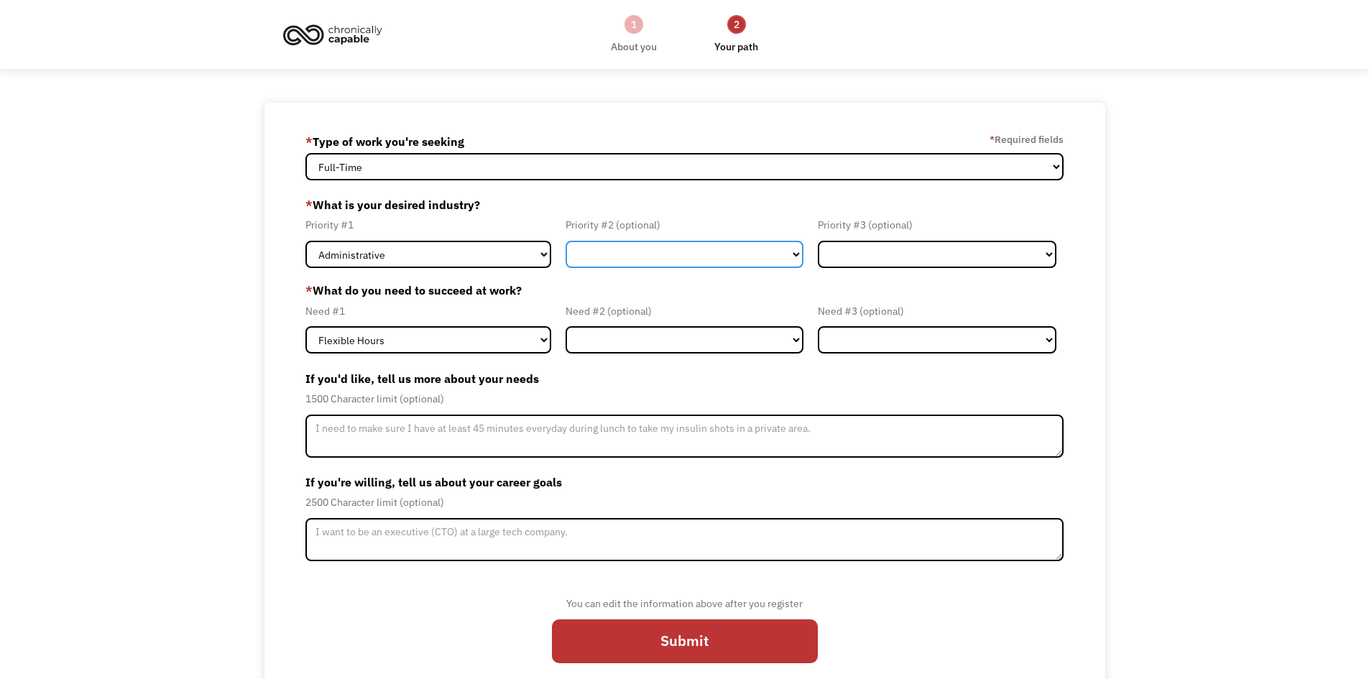
click at [621, 260] on select "Government Finance & Insurance Health & Social Care Tech & Engineering Creative…" at bounding box center [684, 254] width 239 height 27
select select "Education"
click at [565, 241] on select "Government Finance & Insurance Health & Social Care Tech & Engineering Creative…" at bounding box center [684, 254] width 239 height 27
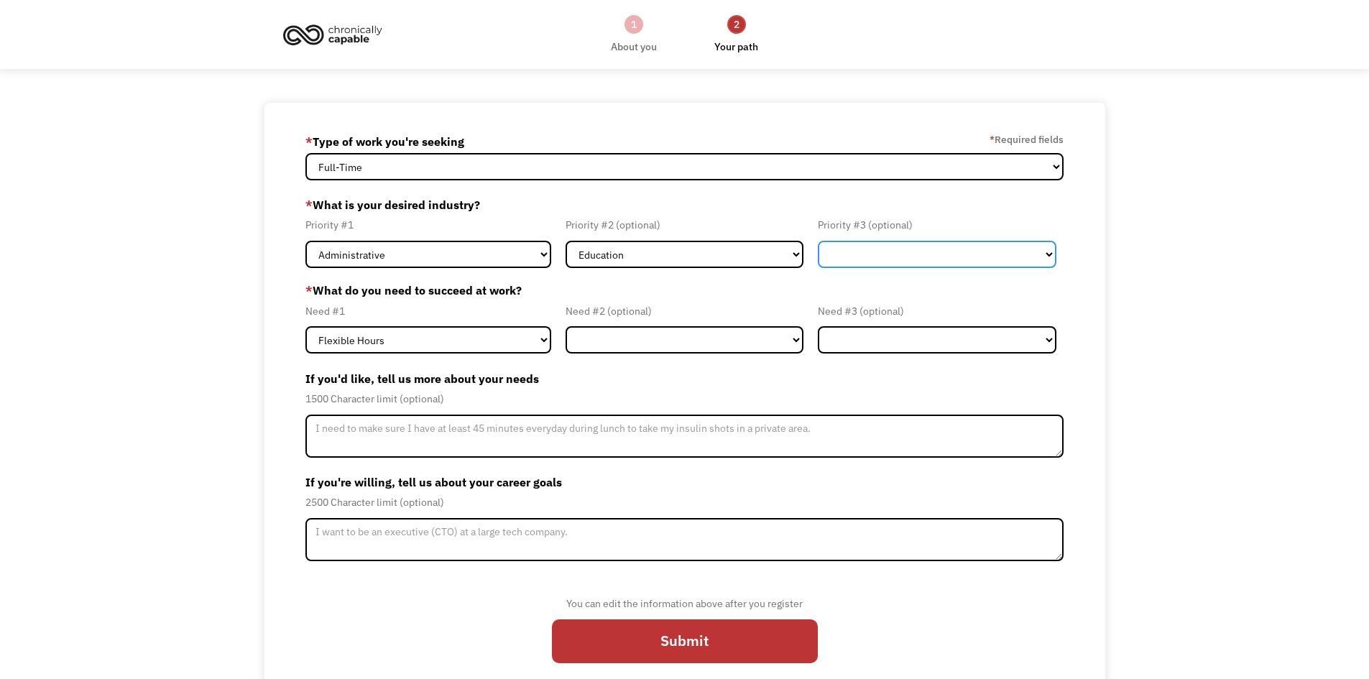
click at [976, 245] on select "Government Finance & Insurance Health & Social Care Tech & Engineering Creative…" at bounding box center [937, 254] width 239 height 27
select select "Other"
click at [818, 241] on select "Government Finance & Insurance Health & Social Care Tech & Engineering Creative…" at bounding box center [937, 254] width 239 height 27
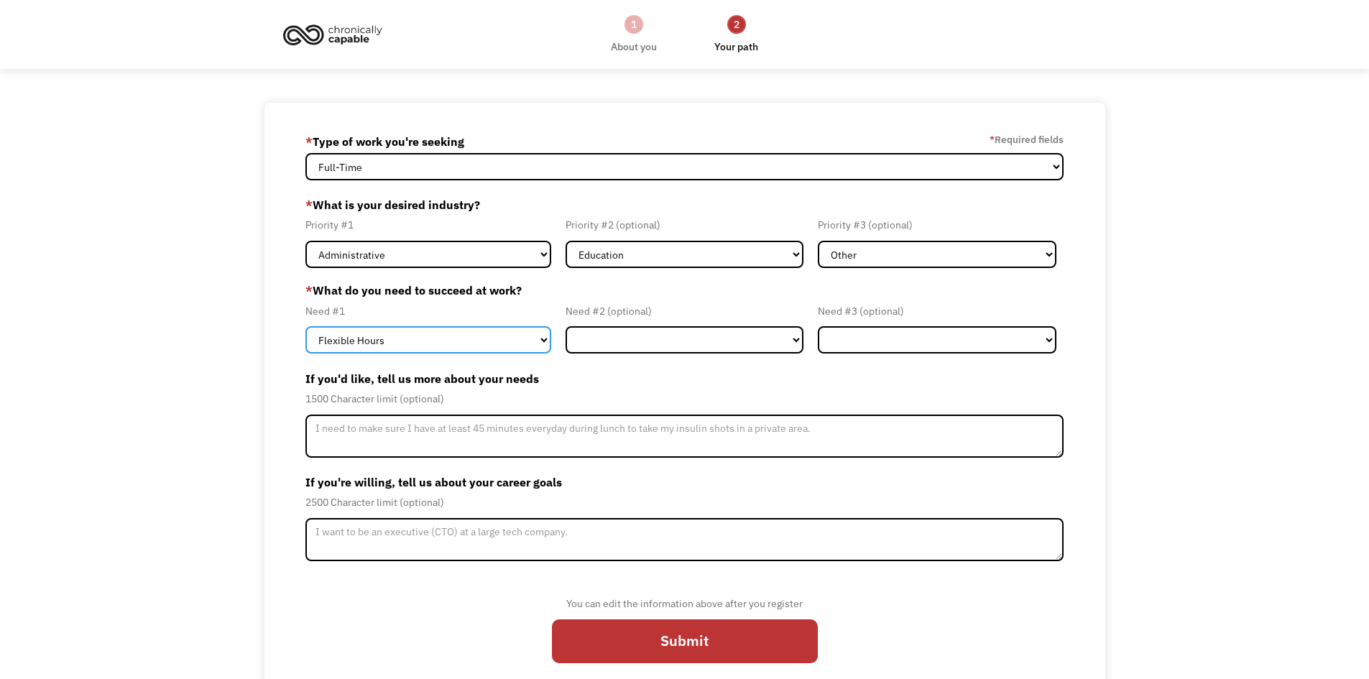
click at [439, 343] on select "Flexible Hours Remote Work Service Animal On-site Accommodations Visual Support…" at bounding box center [428, 339] width 246 height 27
select select "Remote Work"
click at [305, 326] on select "Flexible Hours Remote Work Service Animal On-site Accommodations Visual Support…" at bounding box center [428, 339] width 246 height 27
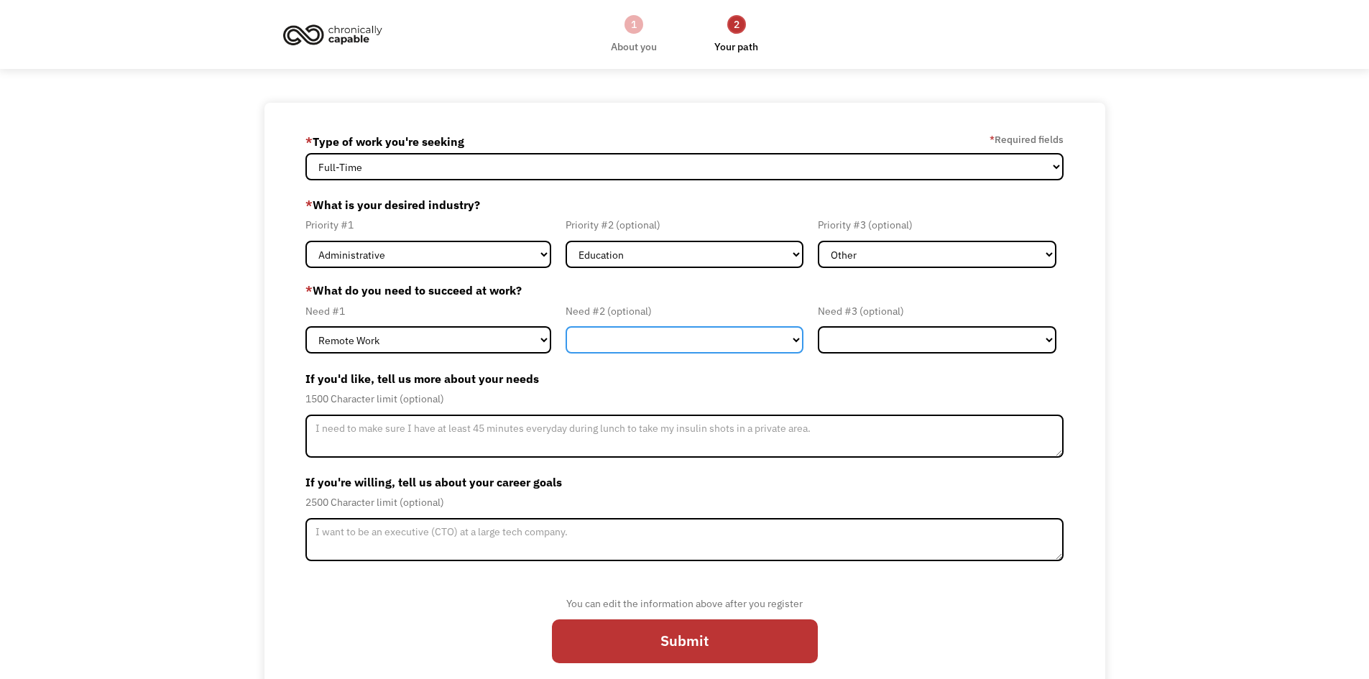
click at [702, 336] on select "Flexible Hours Remote Work Service Animal On-site Accommodations Visual Support…" at bounding box center [684, 339] width 239 height 27
select select "On-site Accommodations"
click at [565, 326] on select "Flexible Hours Remote Work Service Animal On-site Accommodations Visual Support…" at bounding box center [684, 339] width 239 height 27
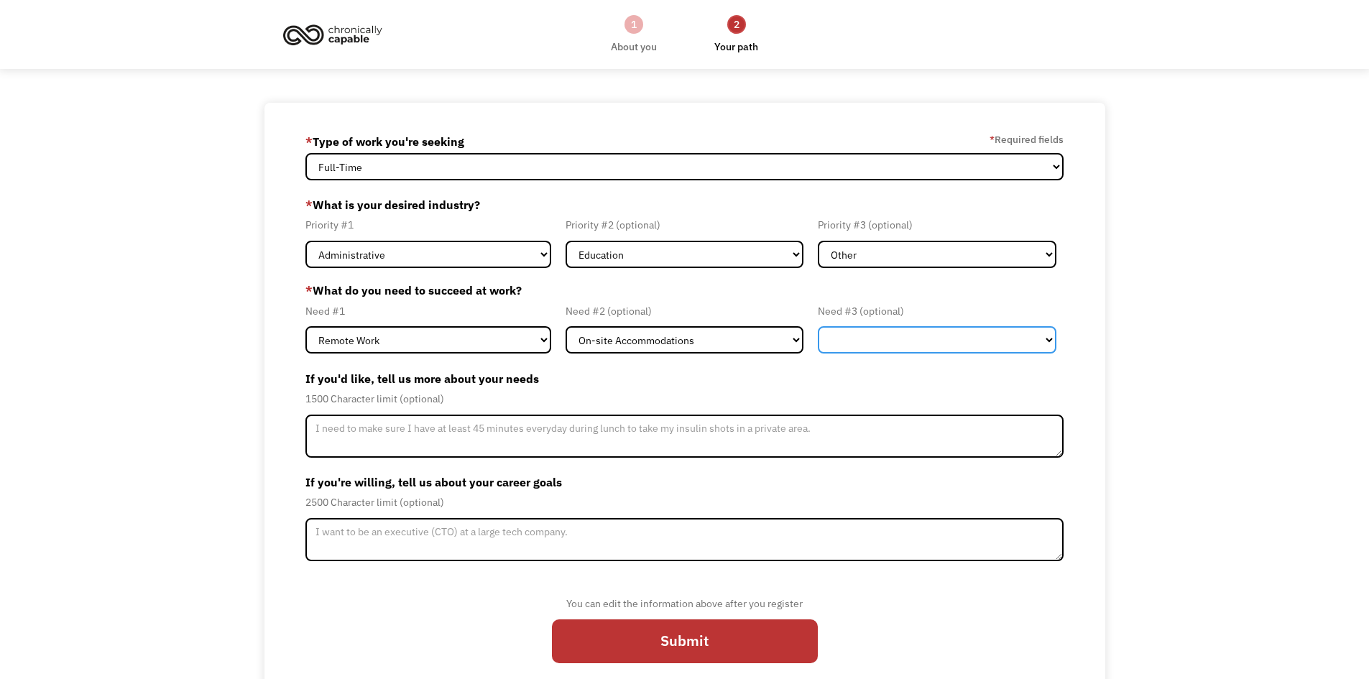
click at [905, 334] on select "Flexible Hours Remote Work Service Animal On-site Accommodations Visual Support…" at bounding box center [937, 339] width 239 height 27
select select "Flexible Hours"
click at [818, 326] on select "Flexible Hours Remote Work Service Animal On-site Accommodations Visual Support…" at bounding box center [937, 339] width 239 height 27
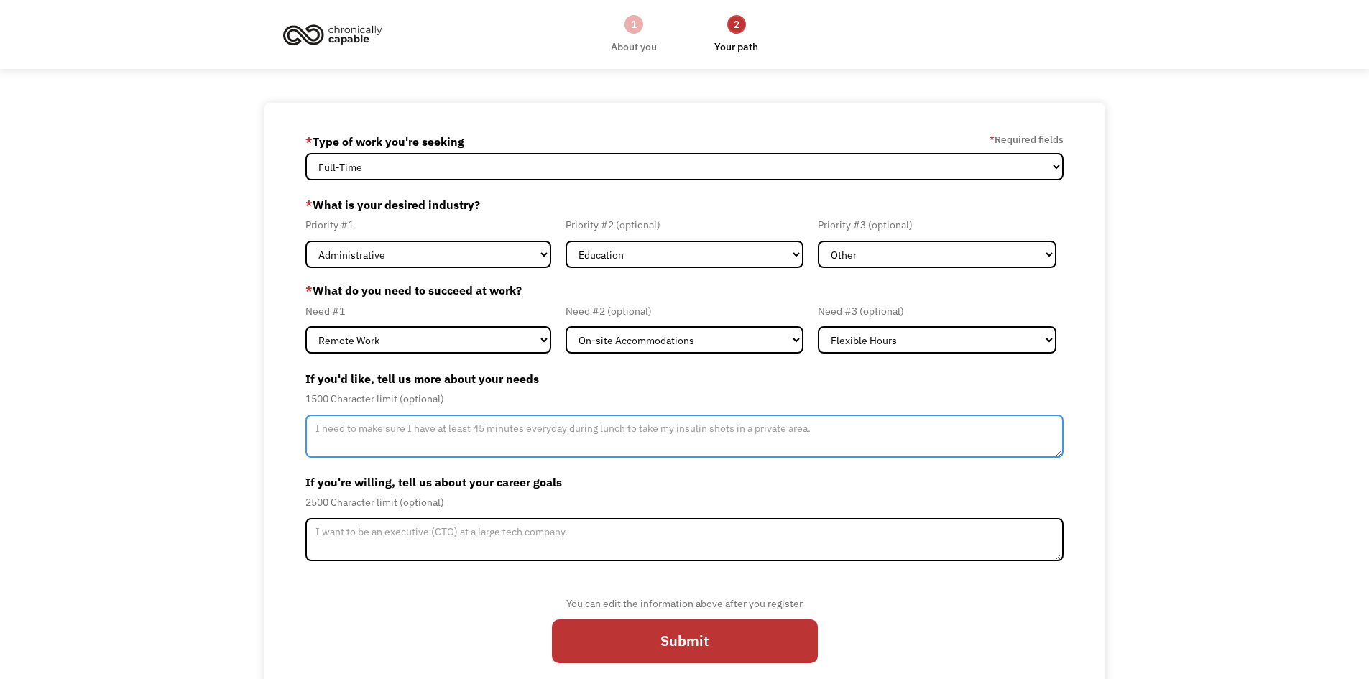
click at [527, 431] on textarea "Member-Update-Form-Step2" at bounding box center [684, 436] width 759 height 43
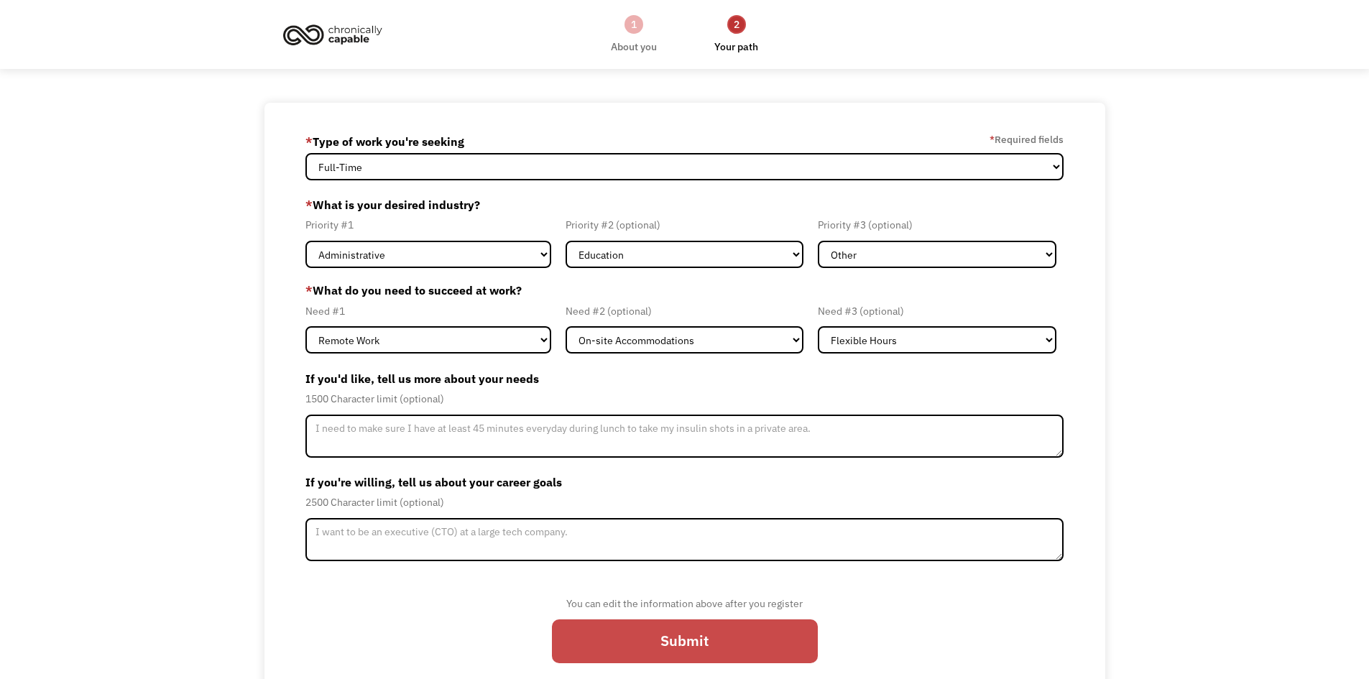
click at [675, 642] on input "Submit" at bounding box center [685, 641] width 266 height 45
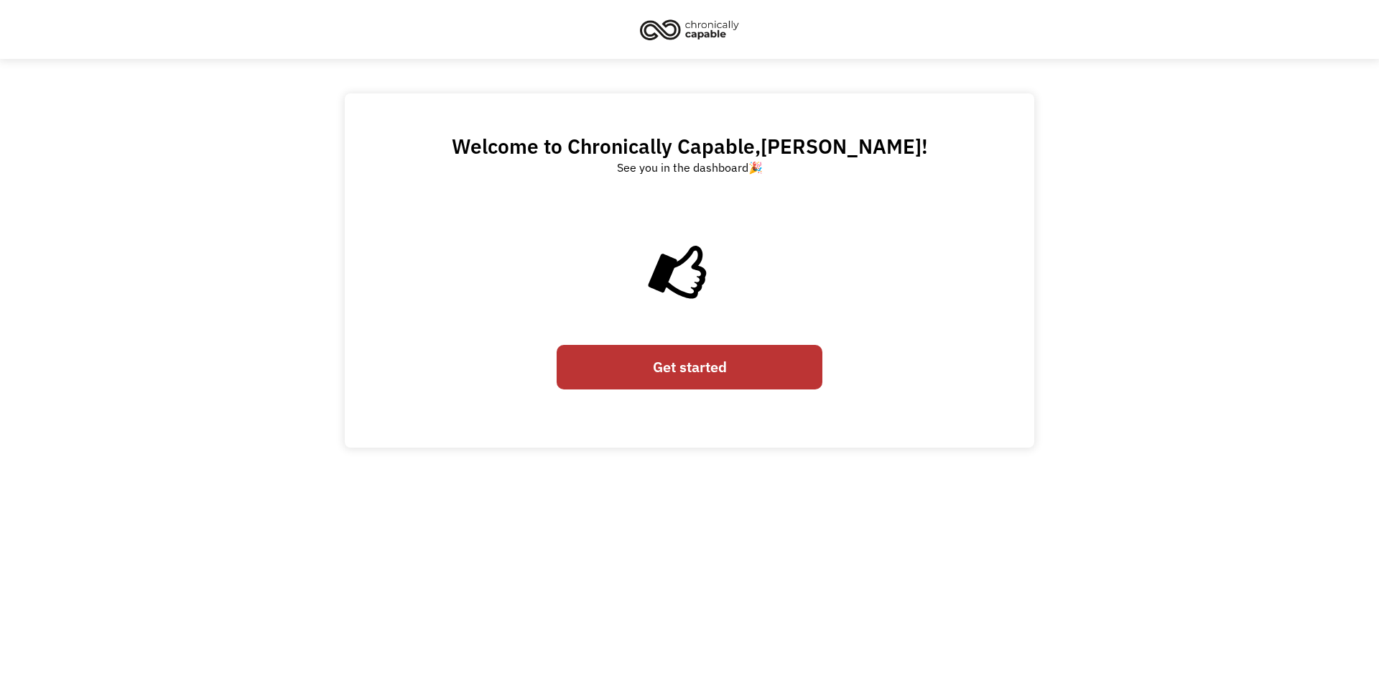
click at [688, 366] on link "Get started" at bounding box center [690, 367] width 266 height 45
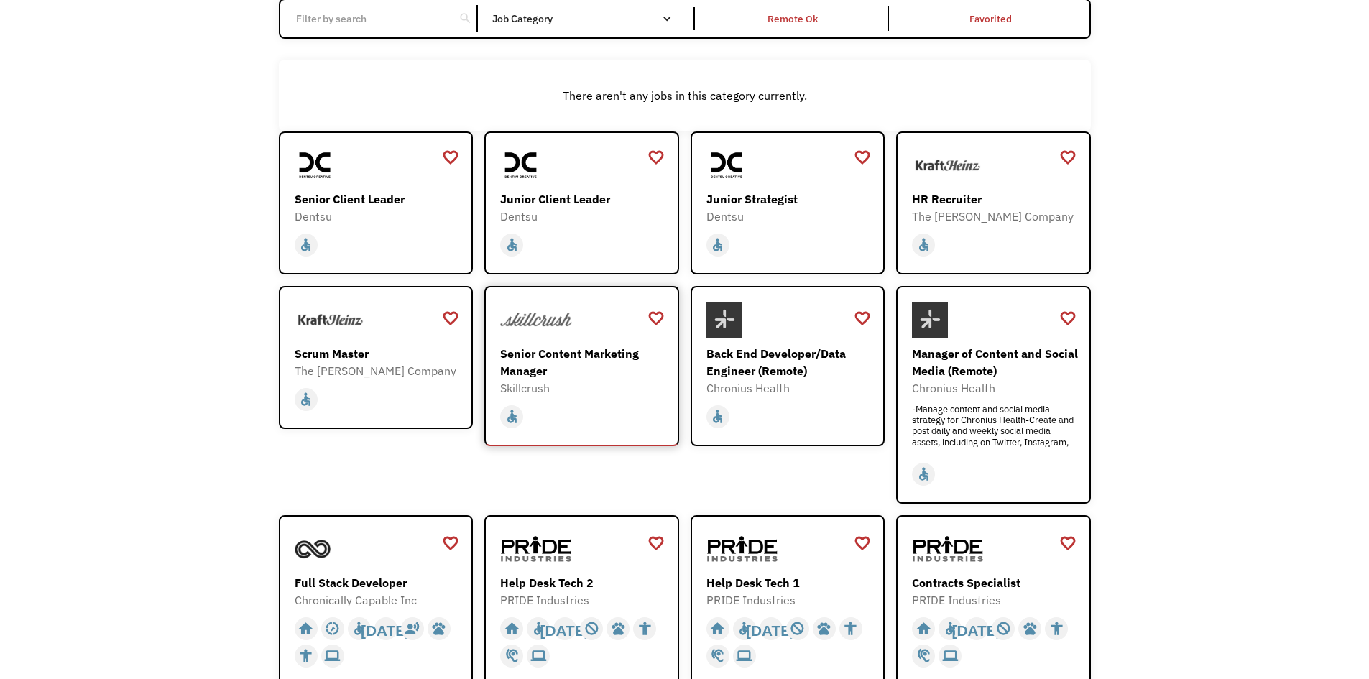
scroll to position [222, 0]
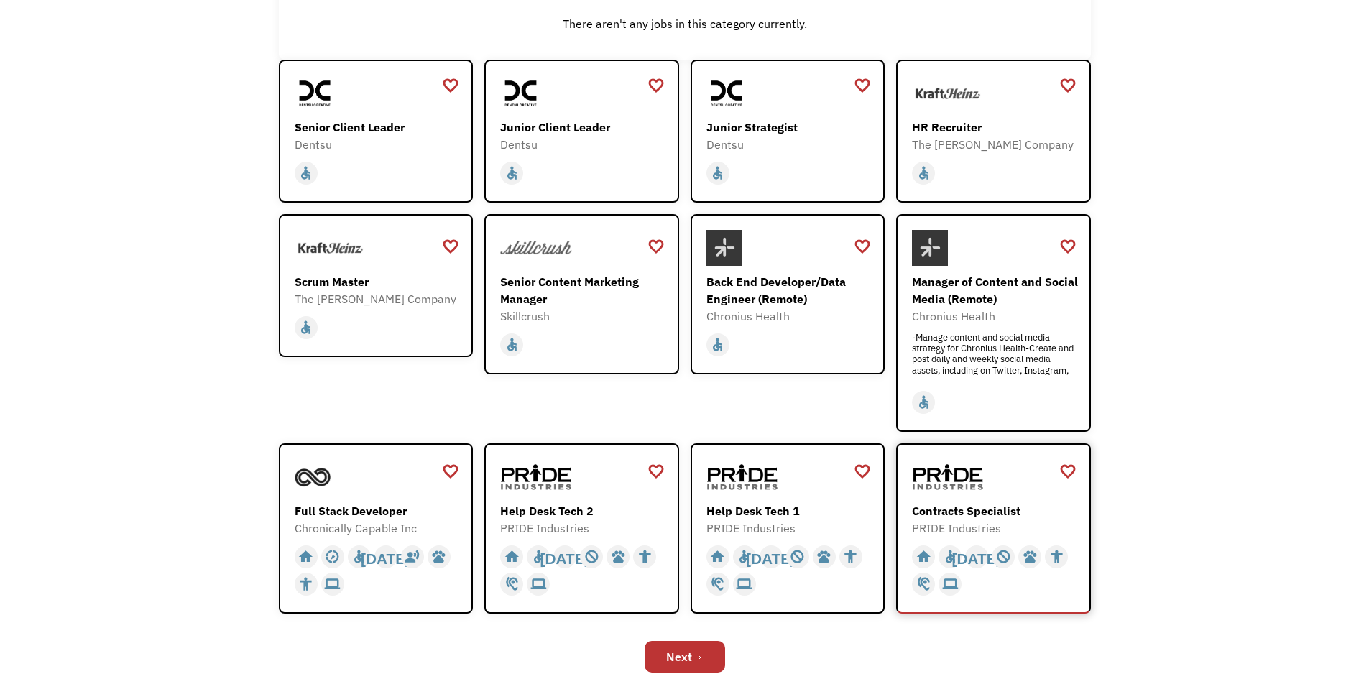
click at [999, 516] on div "Contracts Specialist" at bounding box center [995, 510] width 167 height 17
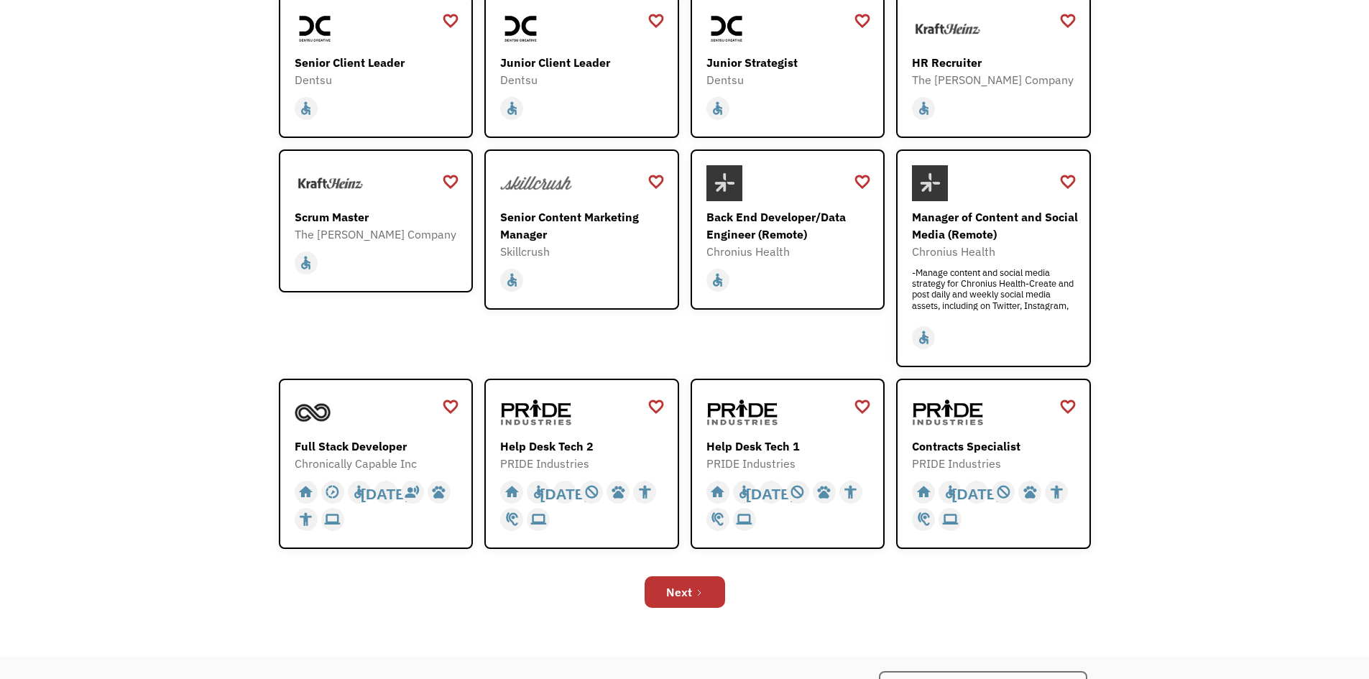
scroll to position [438, 0]
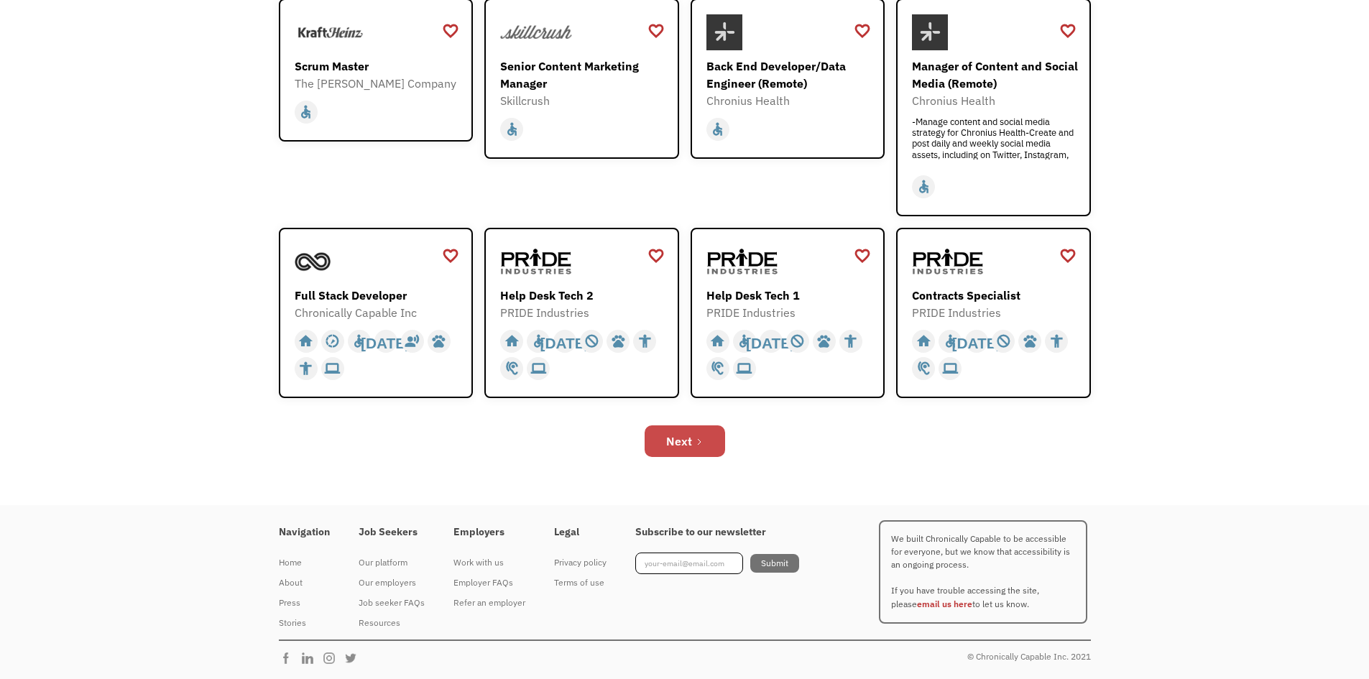
click at [671, 434] on div "Next" at bounding box center [679, 441] width 26 height 17
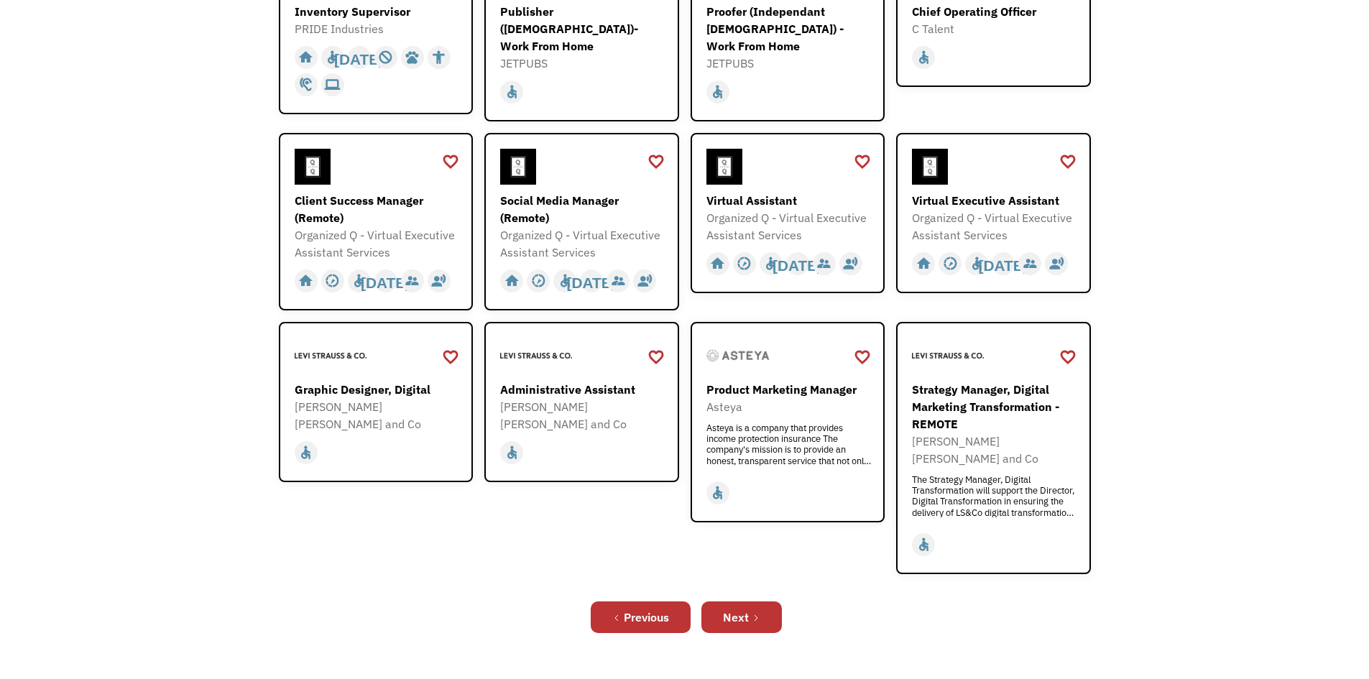
scroll to position [359, 0]
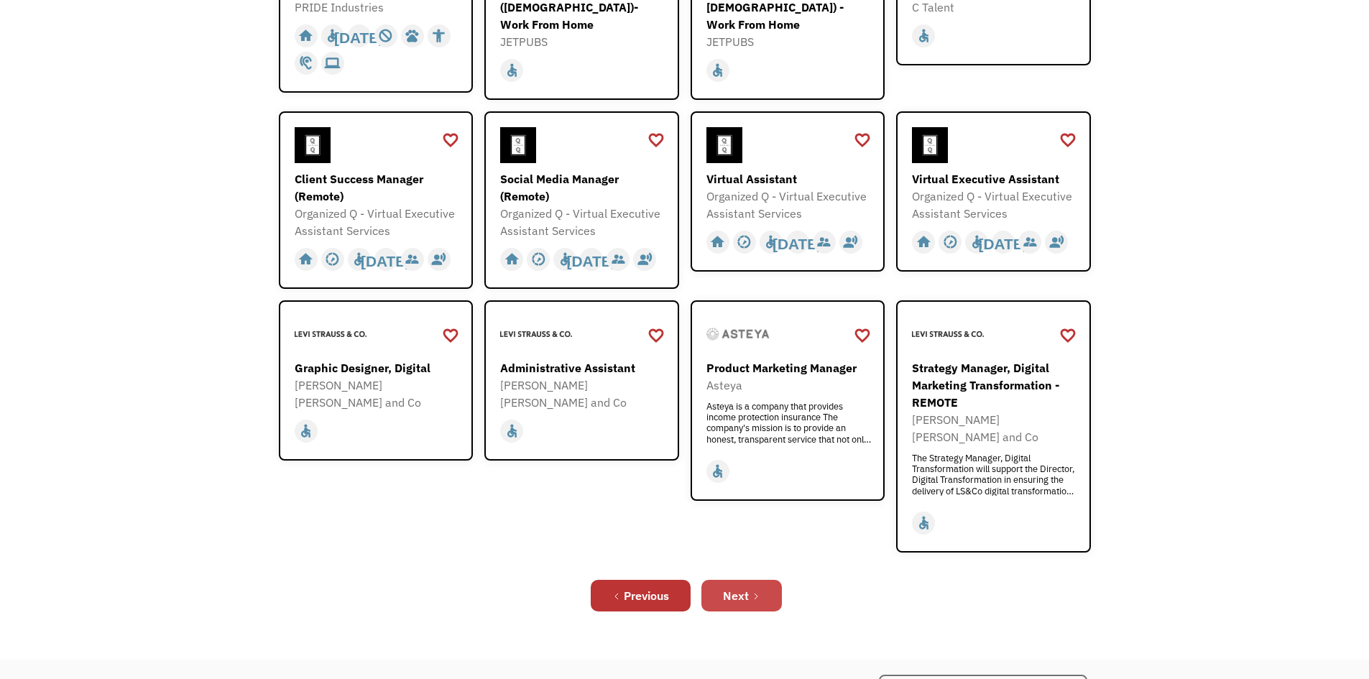
click at [738, 587] on div "Next" at bounding box center [736, 595] width 26 height 17
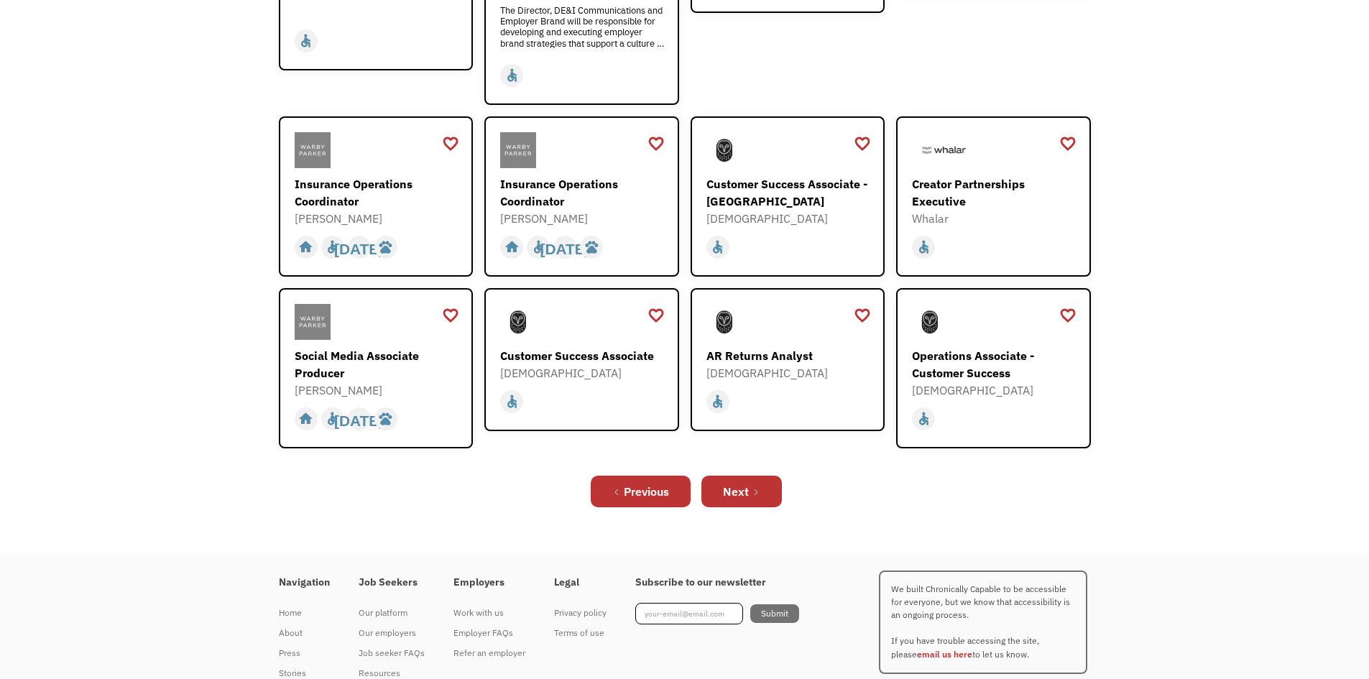
scroll to position [431, 0]
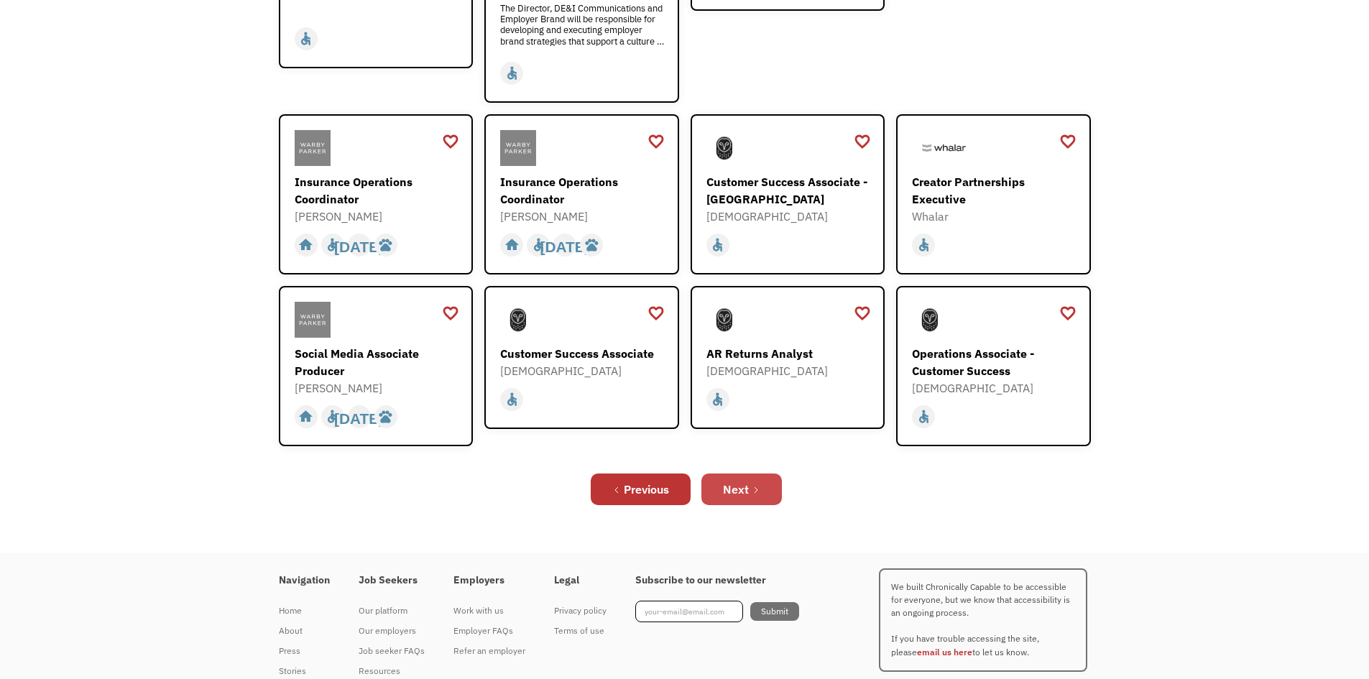
click at [749, 473] on link "Next" at bounding box center [741, 489] width 80 height 32
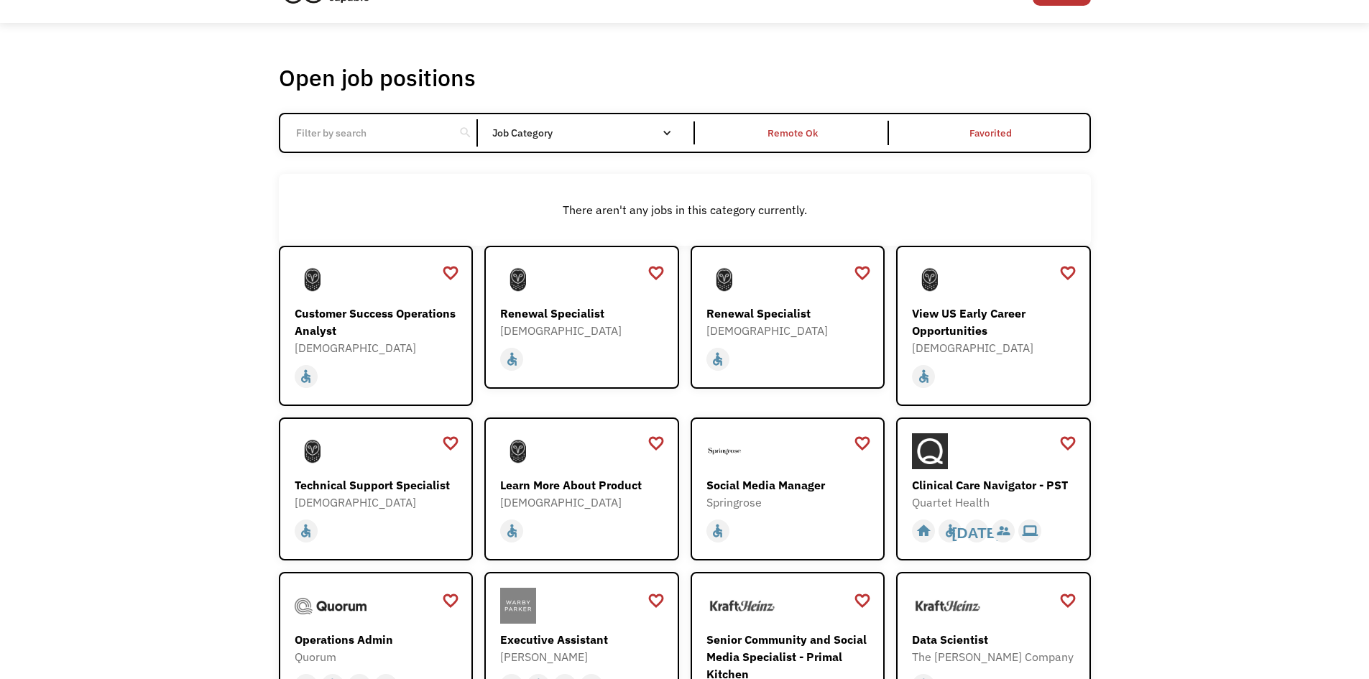
scroll to position [387, 0]
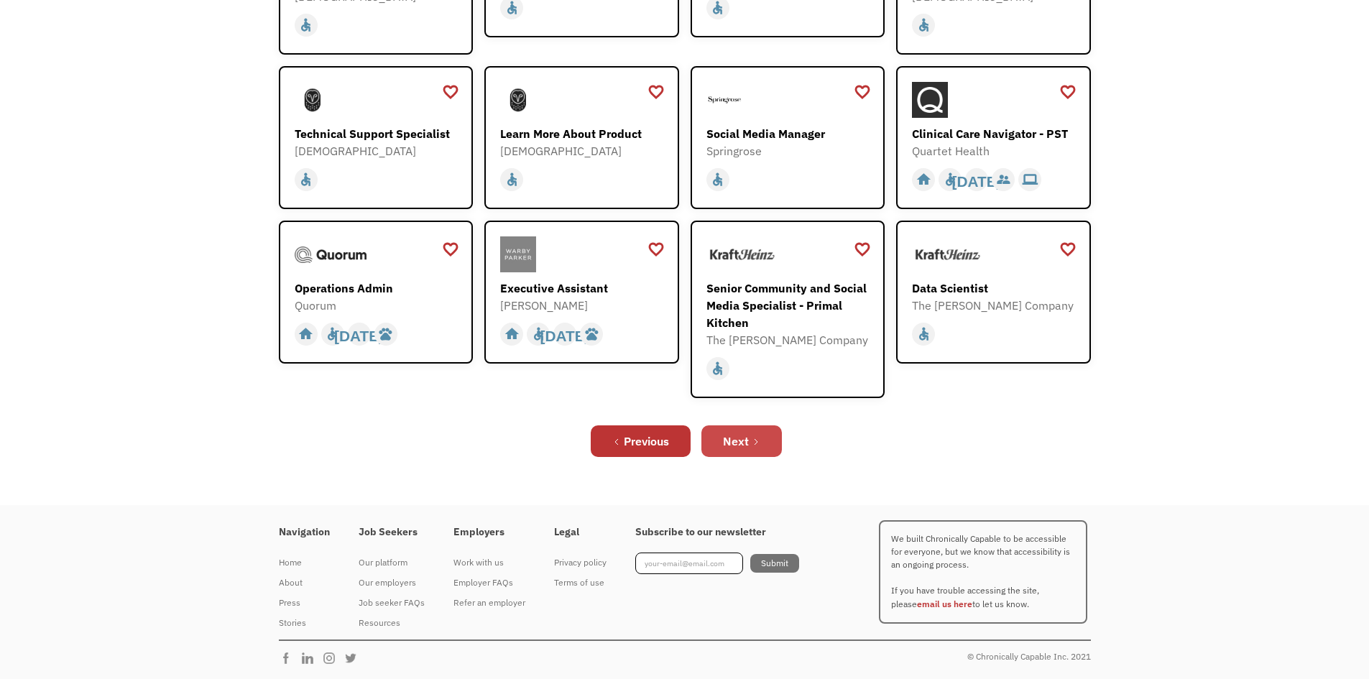
click at [750, 440] on link "Next" at bounding box center [741, 441] width 80 height 32
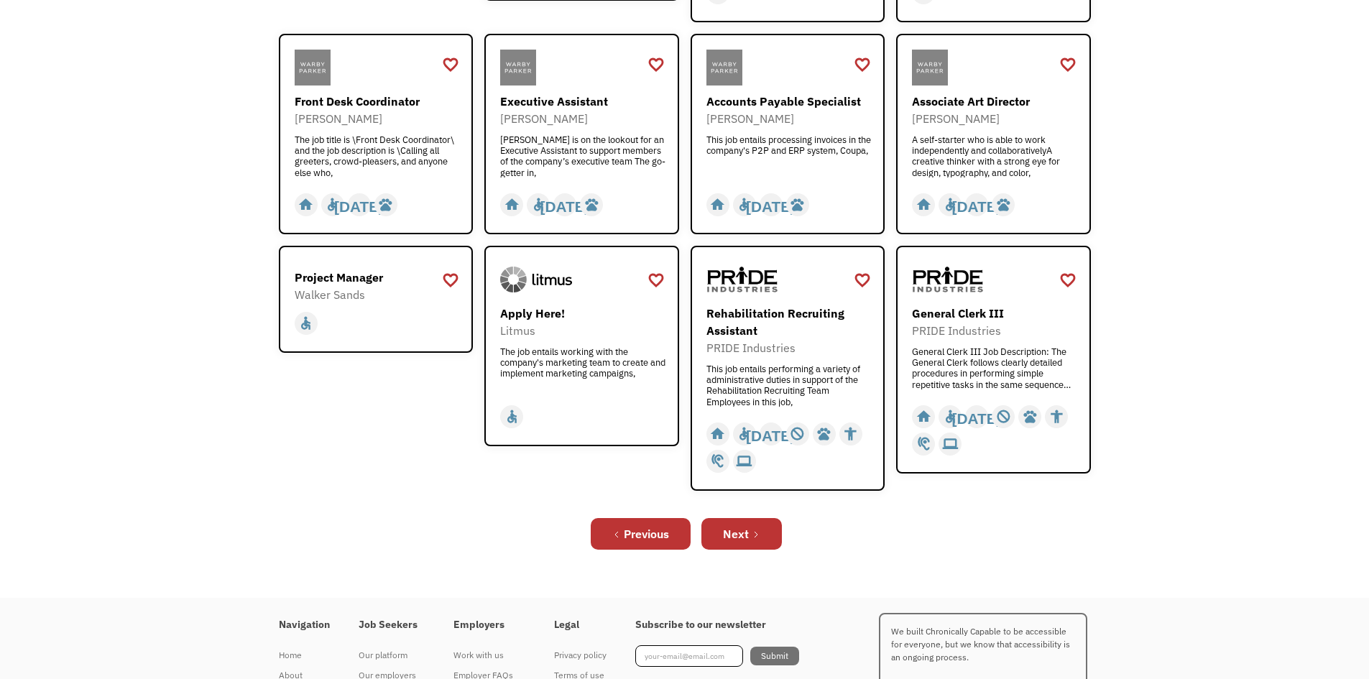
scroll to position [431, 0]
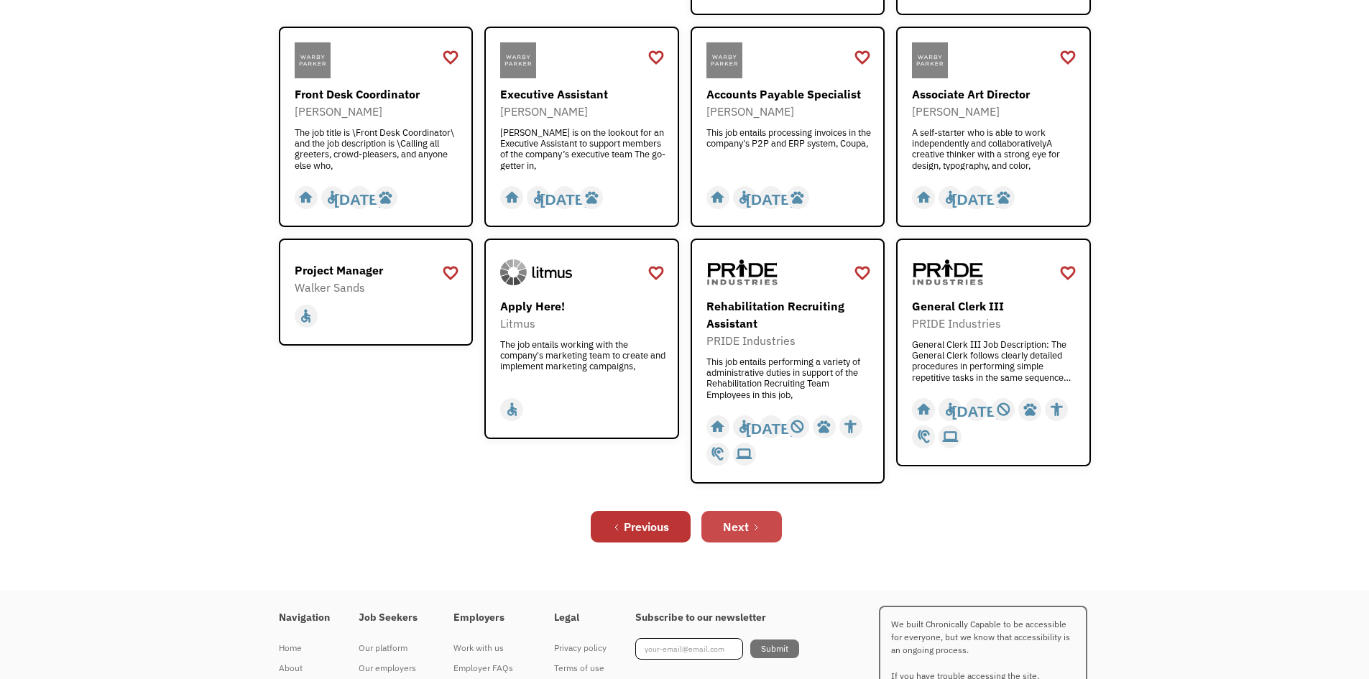
click at [746, 521] on div "Next" at bounding box center [736, 526] width 26 height 17
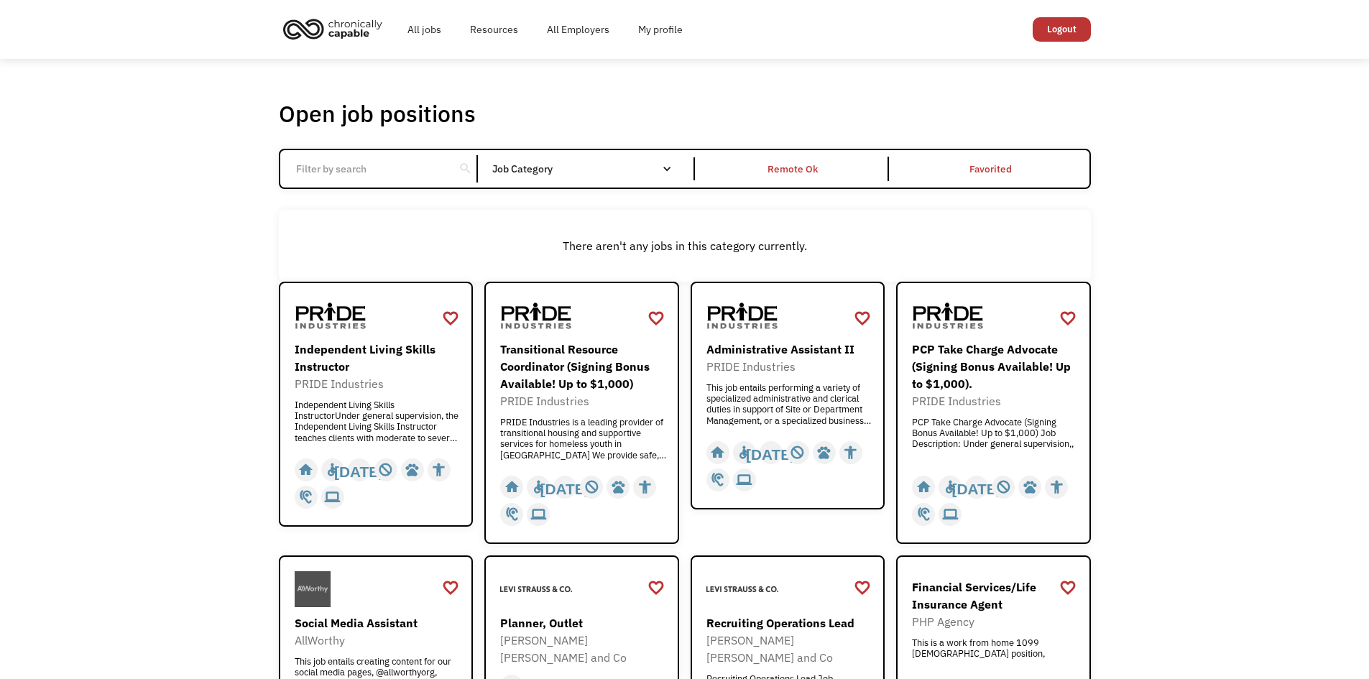
click at [331, 29] on img "home" at bounding box center [333, 29] width 108 height 32
